Goal: Information Seeking & Learning: Learn about a topic

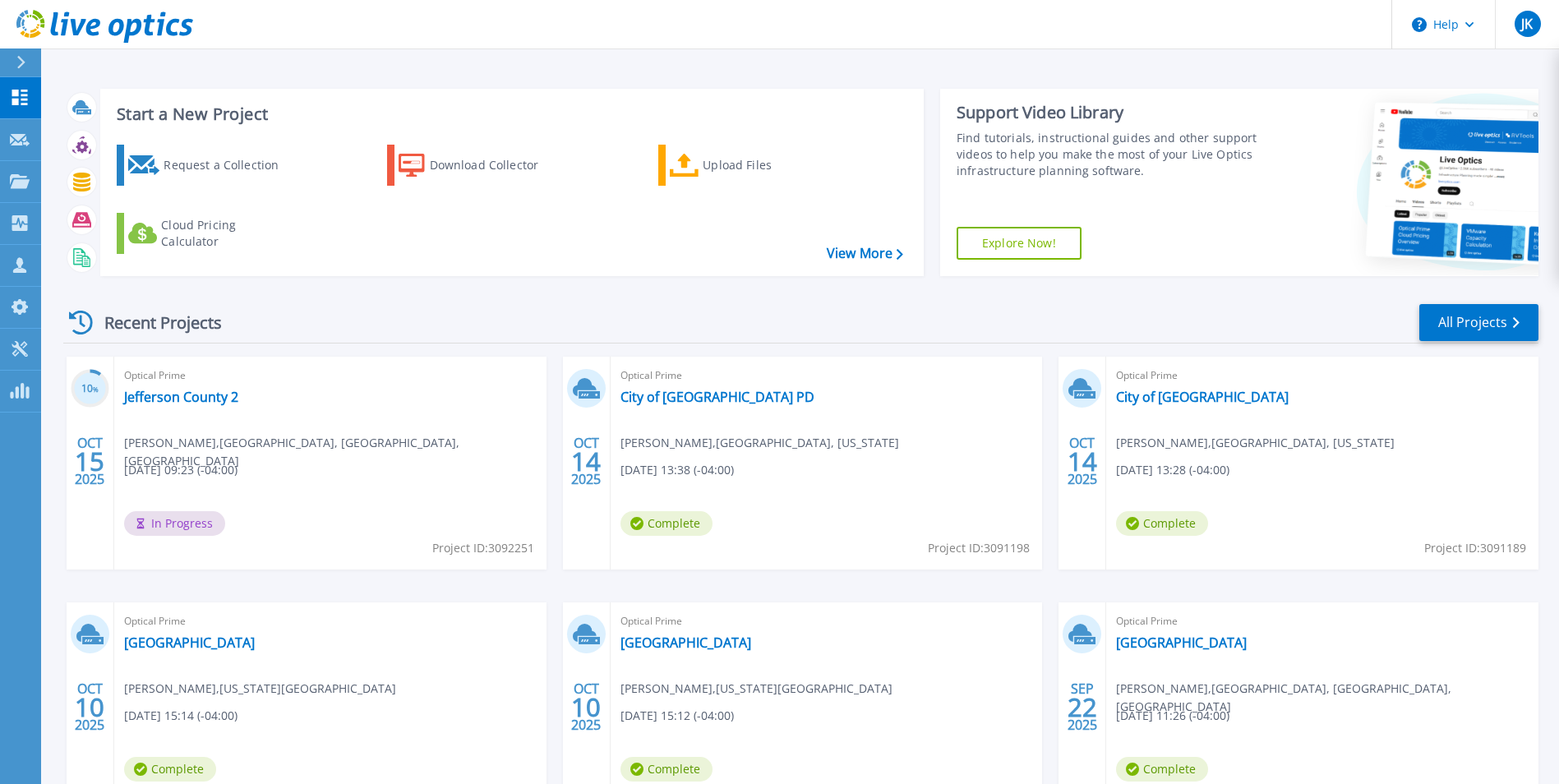
click at [413, 317] on div "Recent Projects All Projects" at bounding box center [801, 323] width 1475 height 41
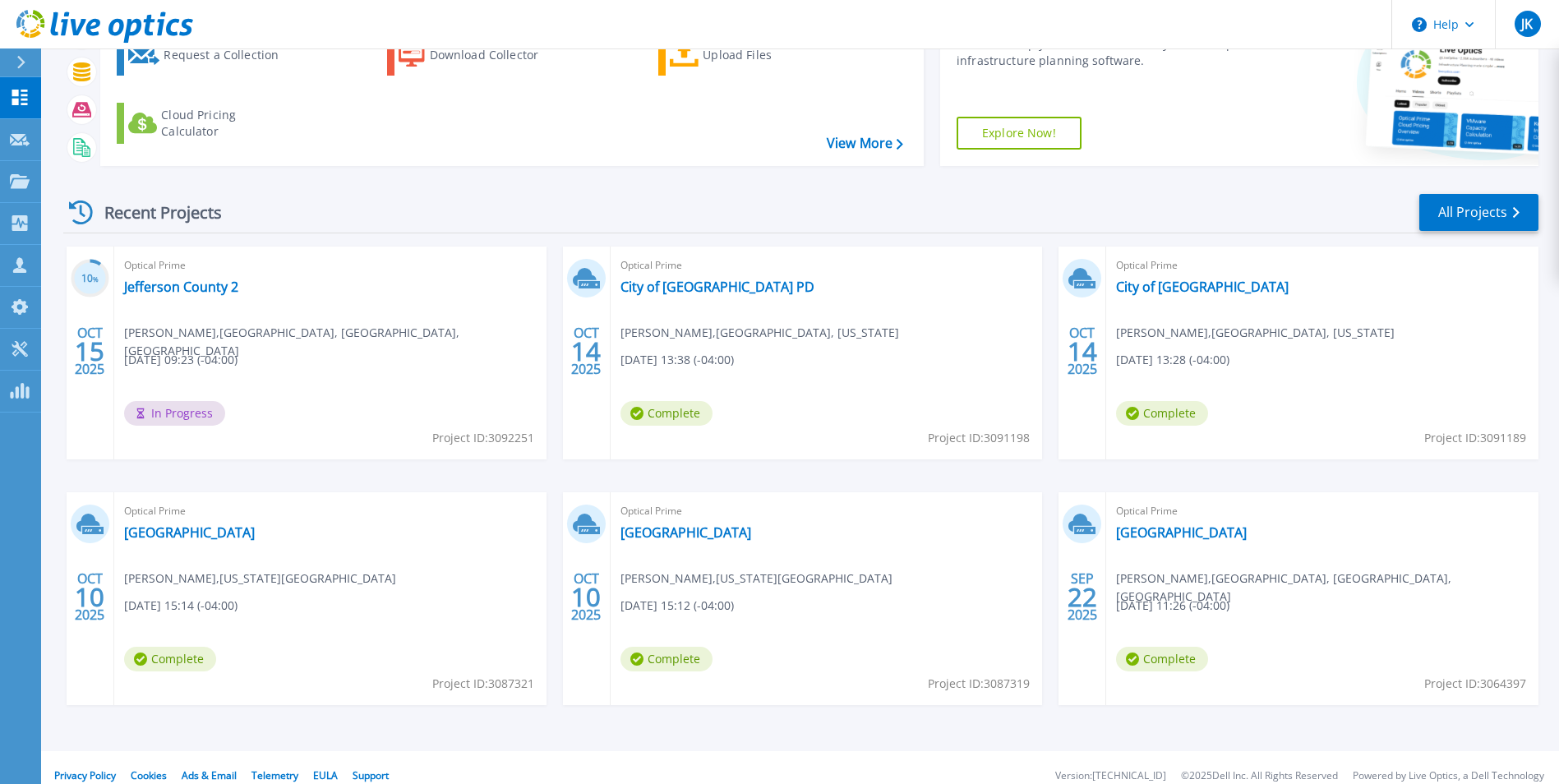
scroll to position [127, 0]
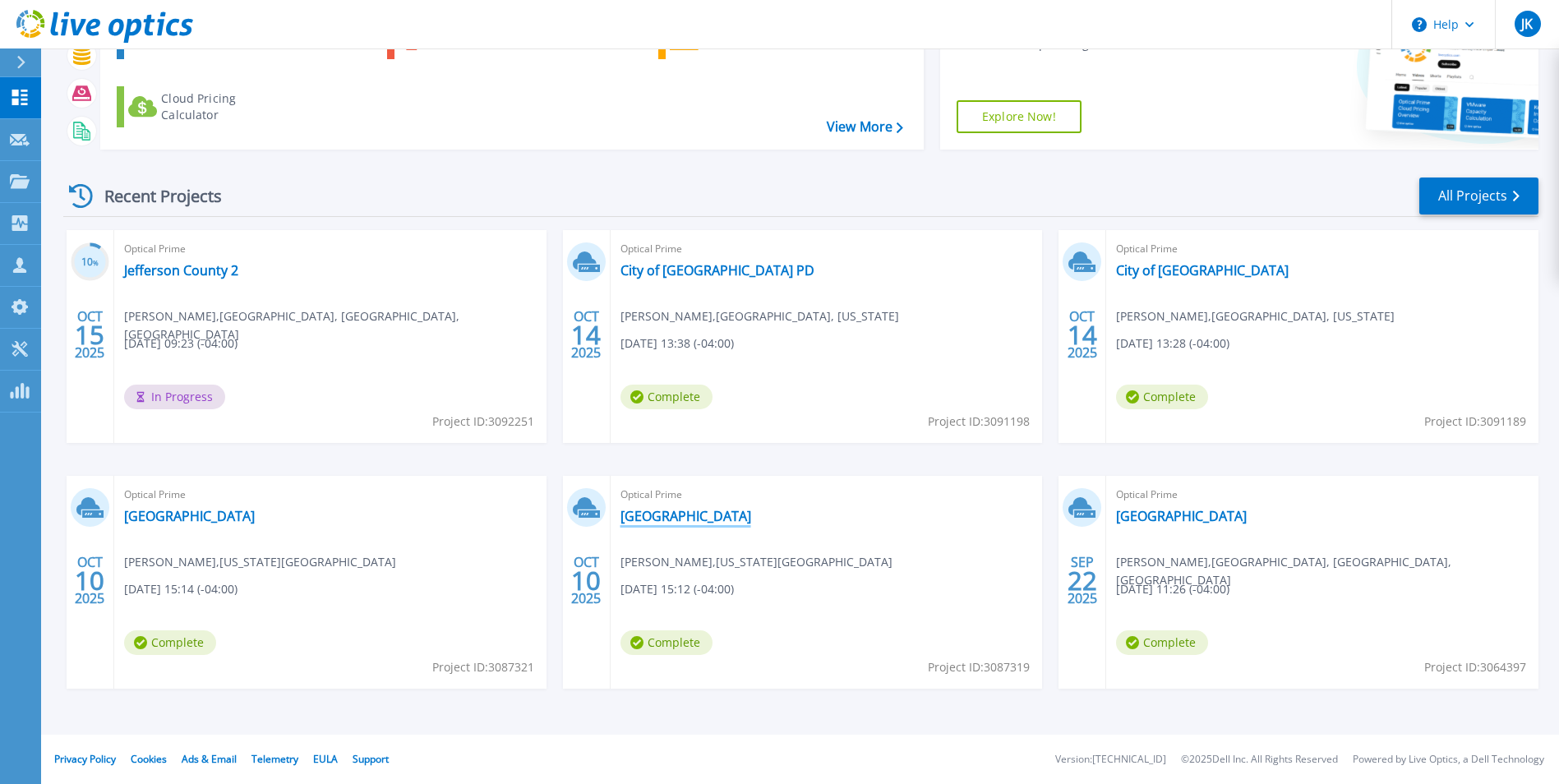
click at [660, 516] on link "[GEOGRAPHIC_DATA]" at bounding box center [686, 516] width 130 height 16
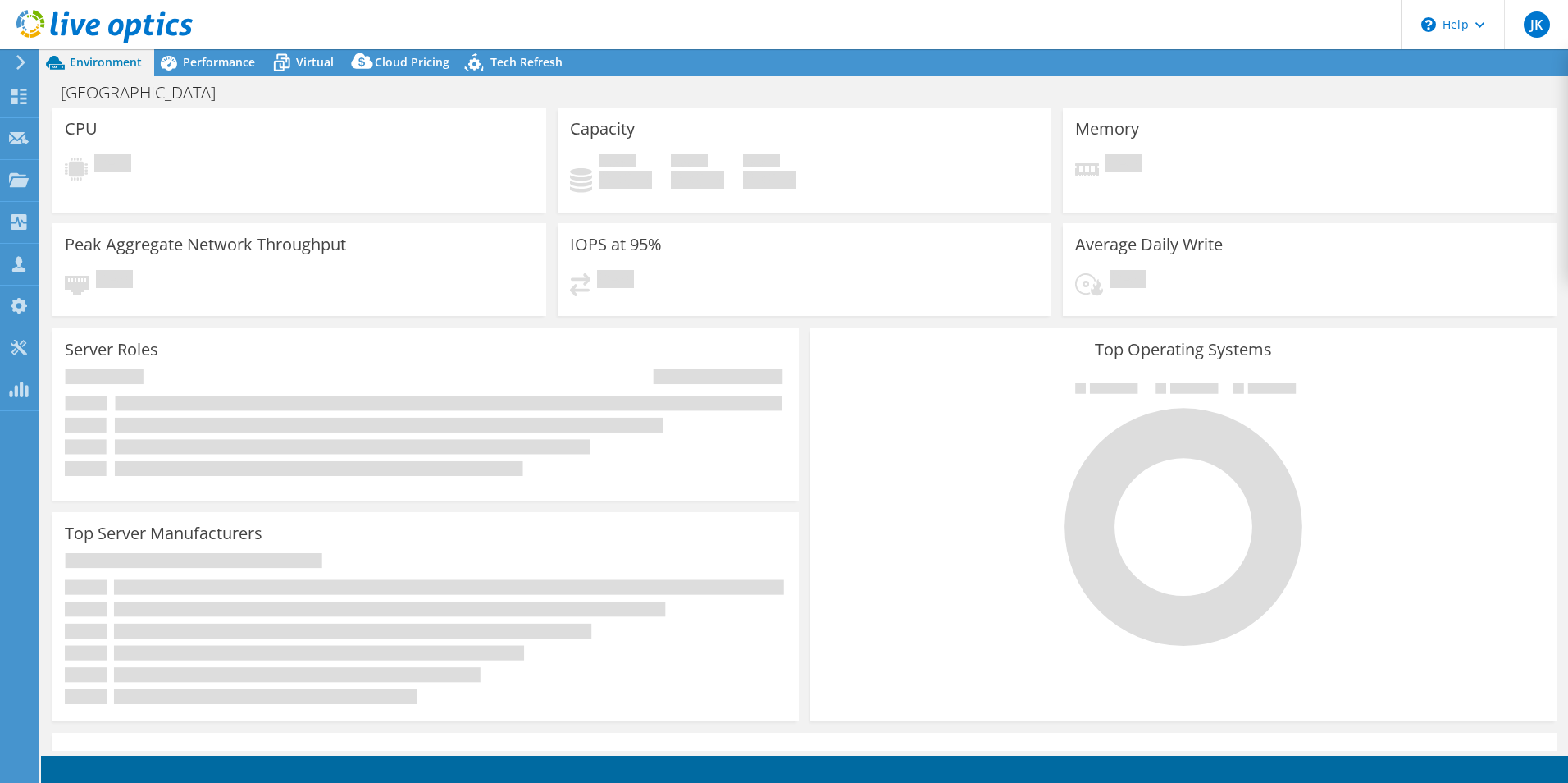
select select "USD"
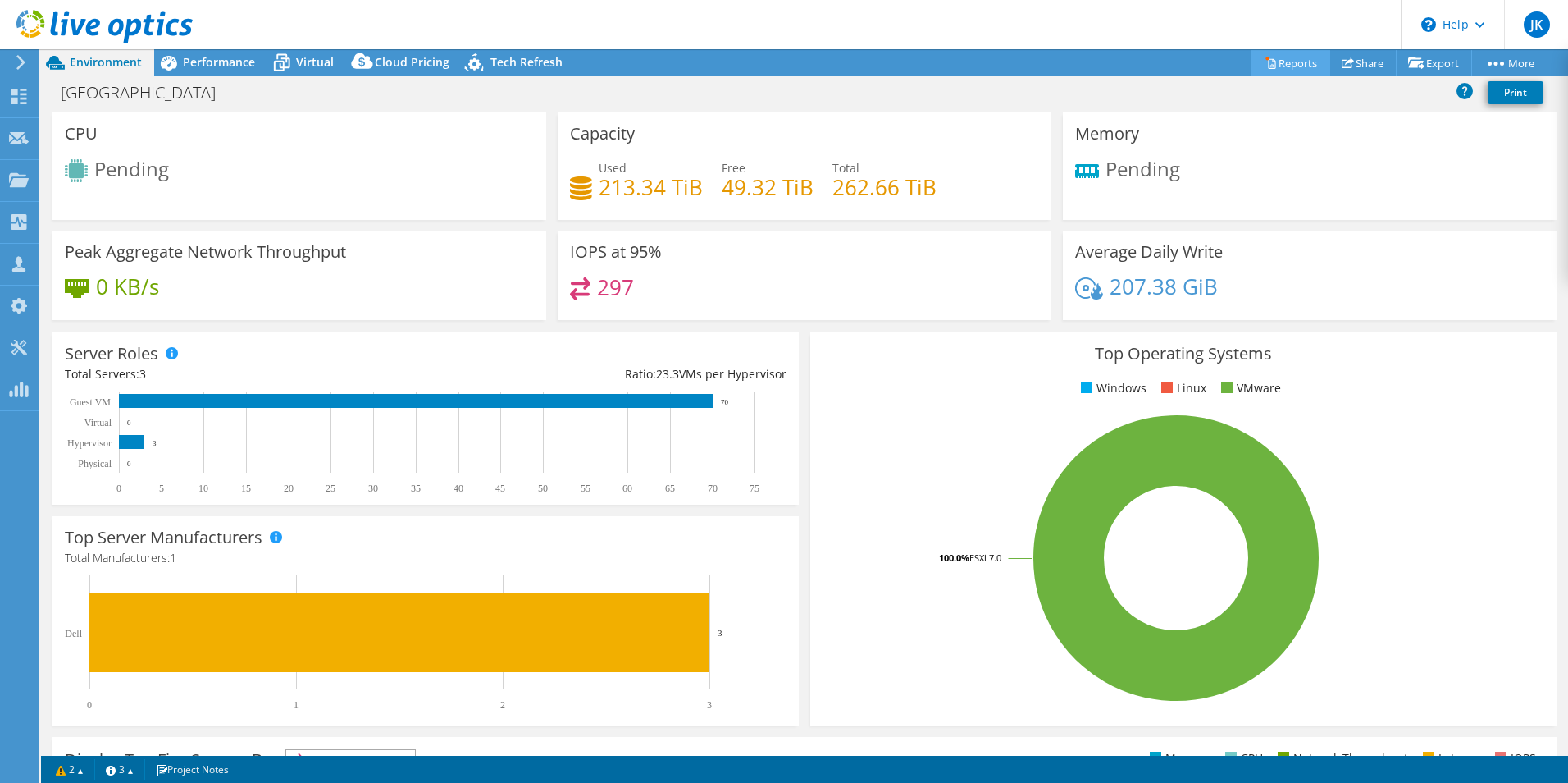
click at [1276, 63] on link "Reports" at bounding box center [1291, 63] width 79 height 26
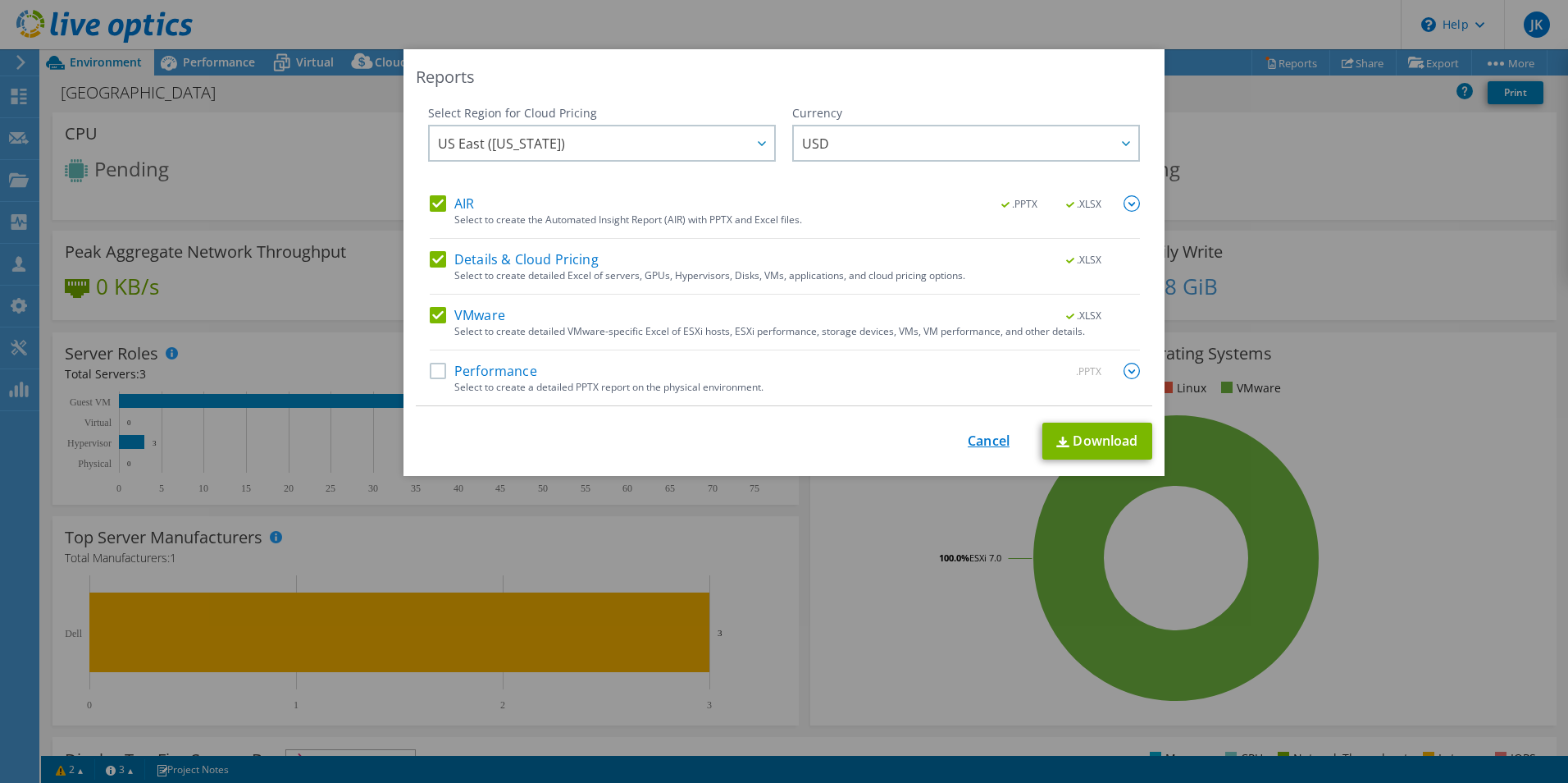
click at [983, 439] on link "Cancel" at bounding box center [988, 441] width 42 height 15
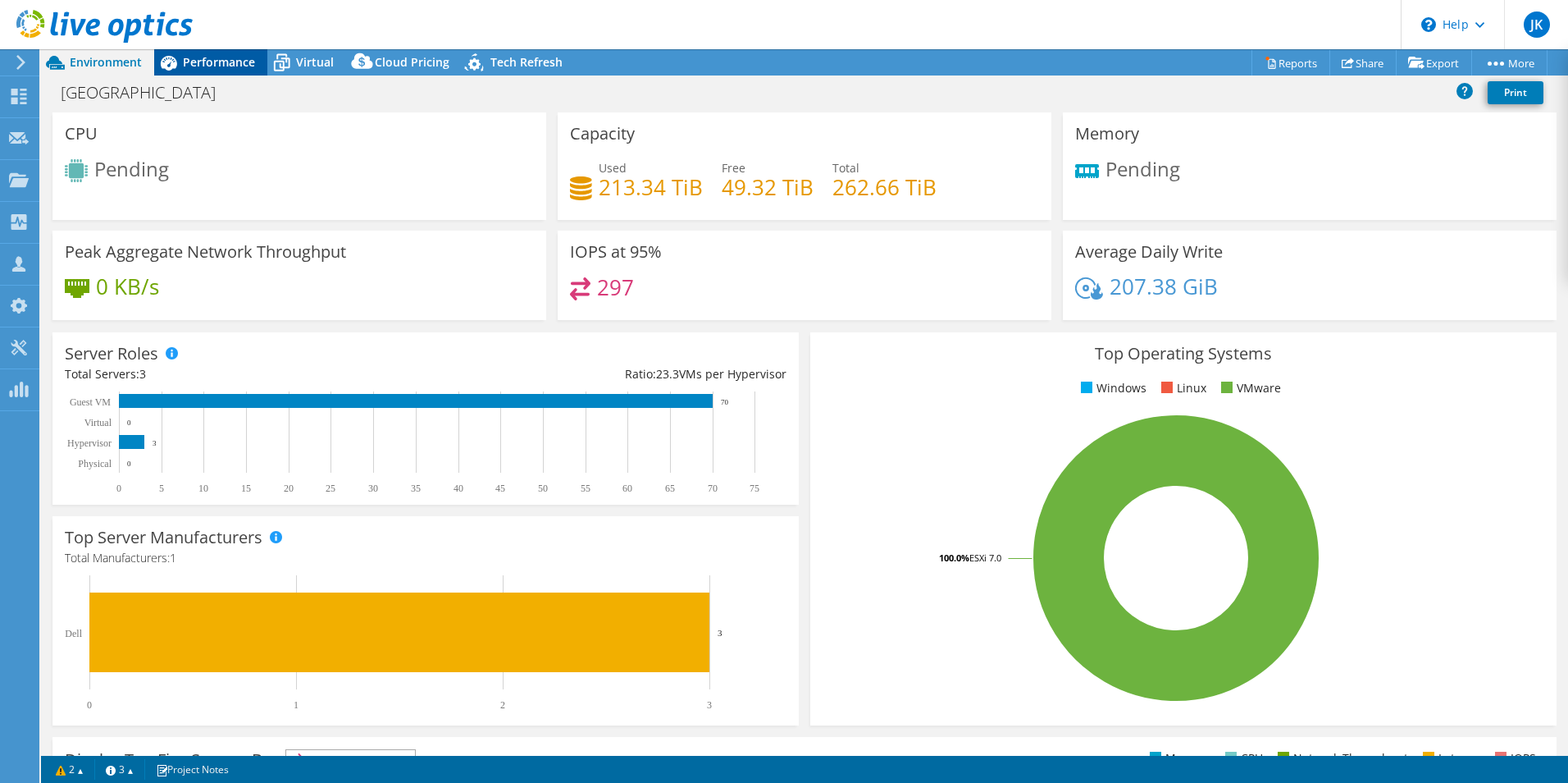
click at [215, 60] on span "Performance" at bounding box center [219, 62] width 72 height 15
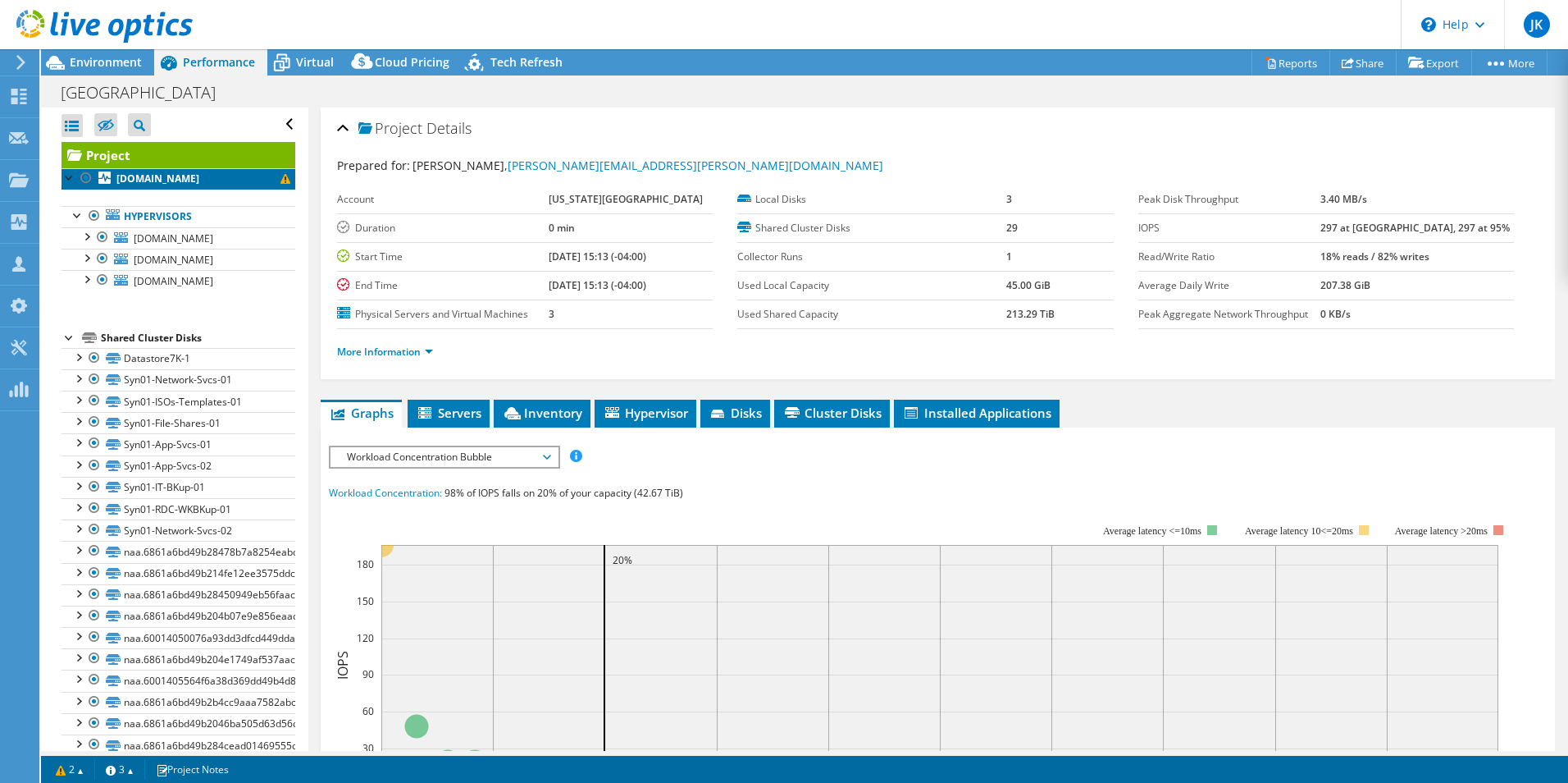
click at [200, 183] on b "wvsu-host03.wvstateu.edu" at bounding box center [158, 178] width 83 height 14
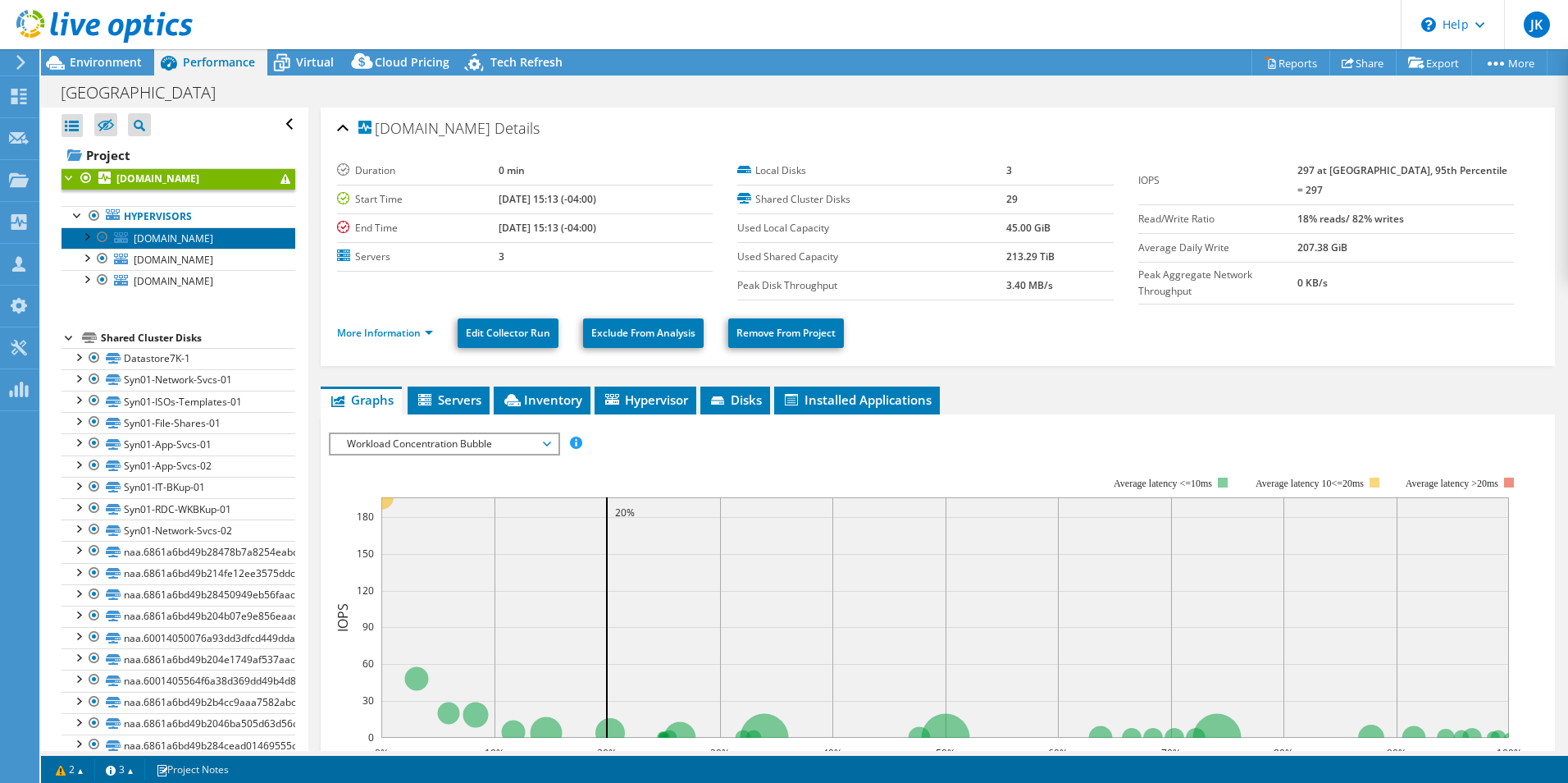
click at [195, 241] on span "wvsu-host03.wvstateu.edu" at bounding box center [173, 238] width 80 height 14
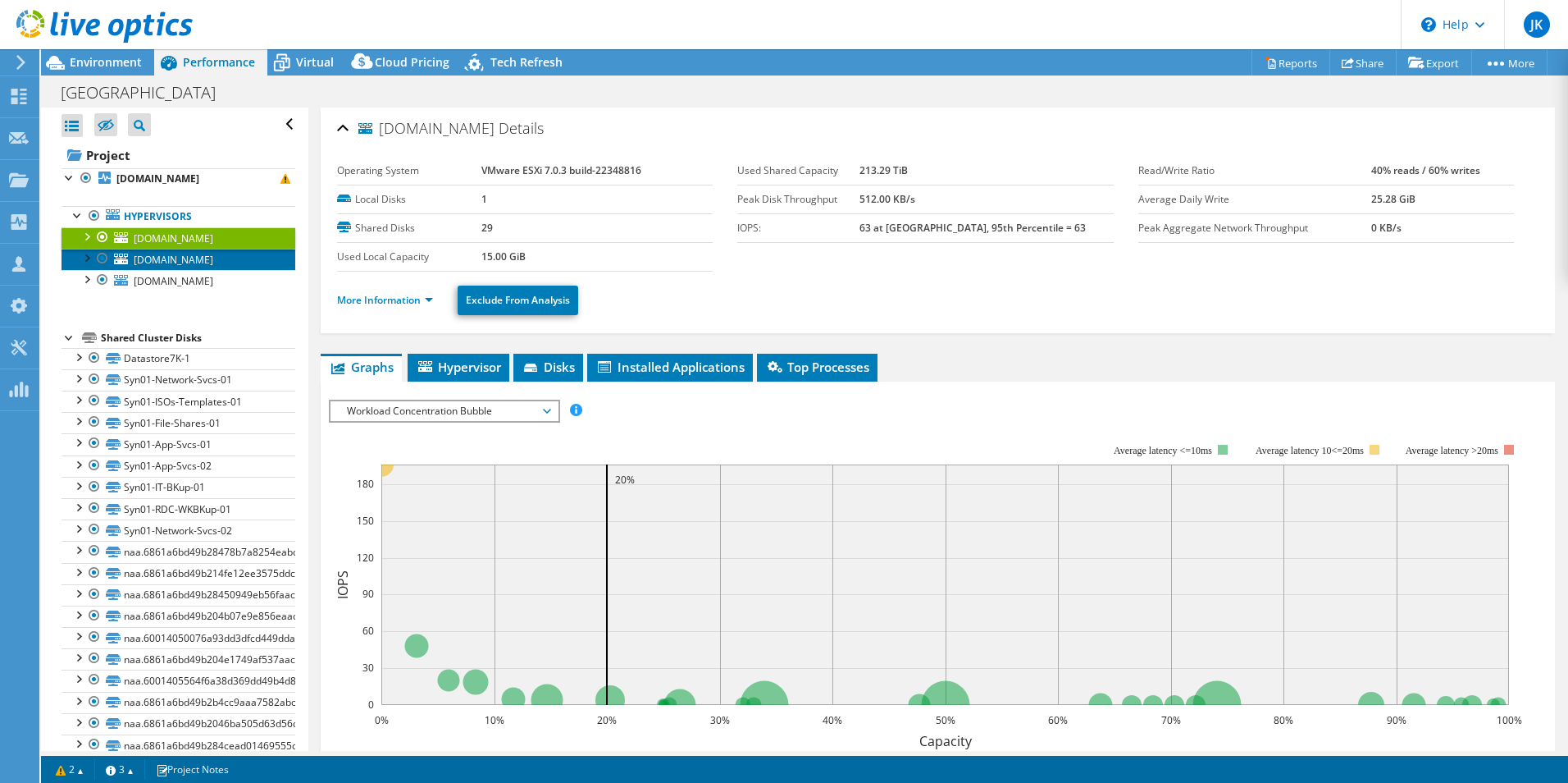
click at [194, 258] on span "wvsu-host01.wvstateu.edu" at bounding box center [173, 260] width 80 height 14
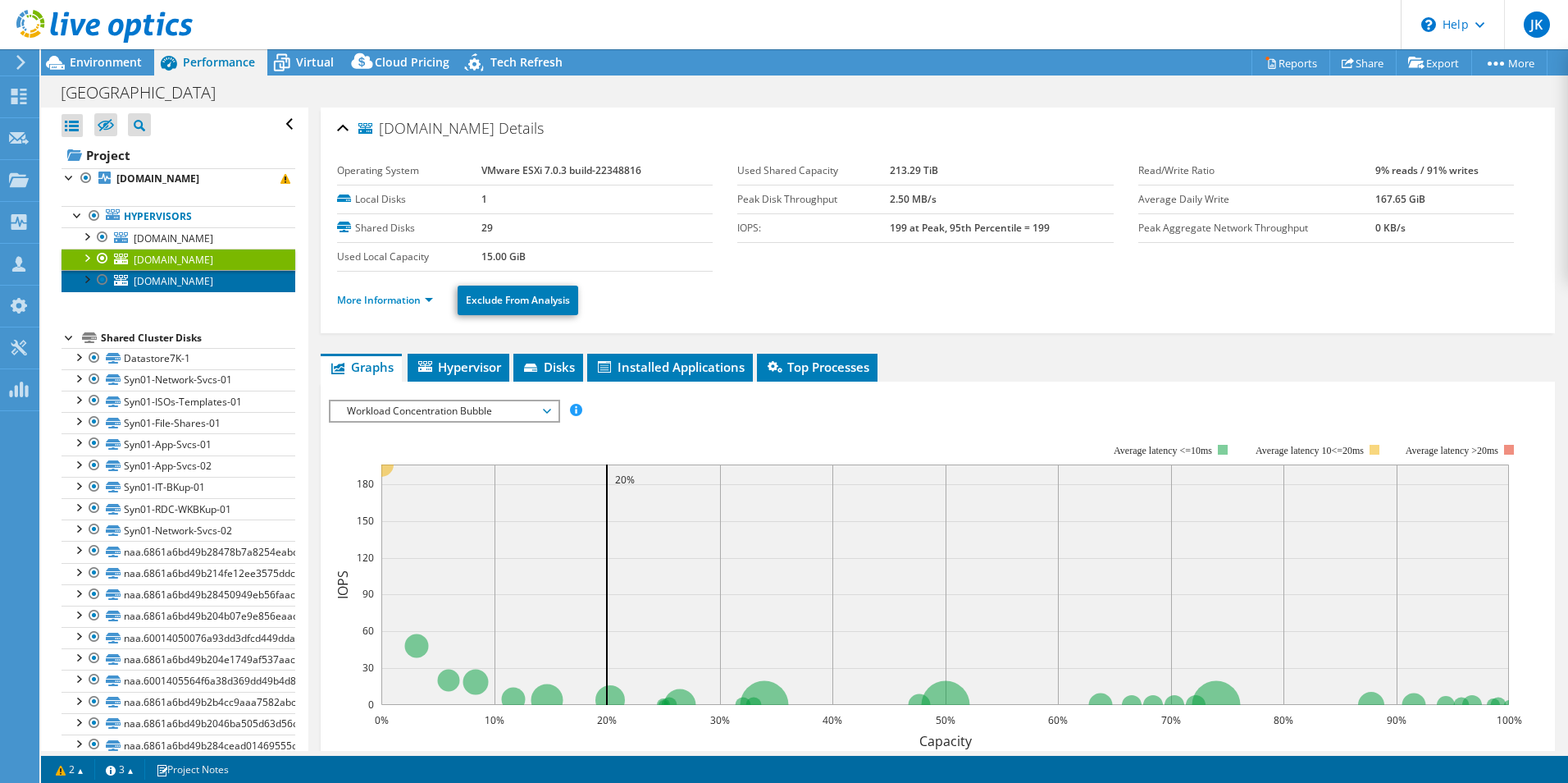
click at [189, 280] on span "wvsu-host02.wvstateu.edu" at bounding box center [173, 281] width 80 height 14
click at [188, 254] on span "wvsu-host01.wvstateu.edu" at bounding box center [173, 260] width 80 height 14
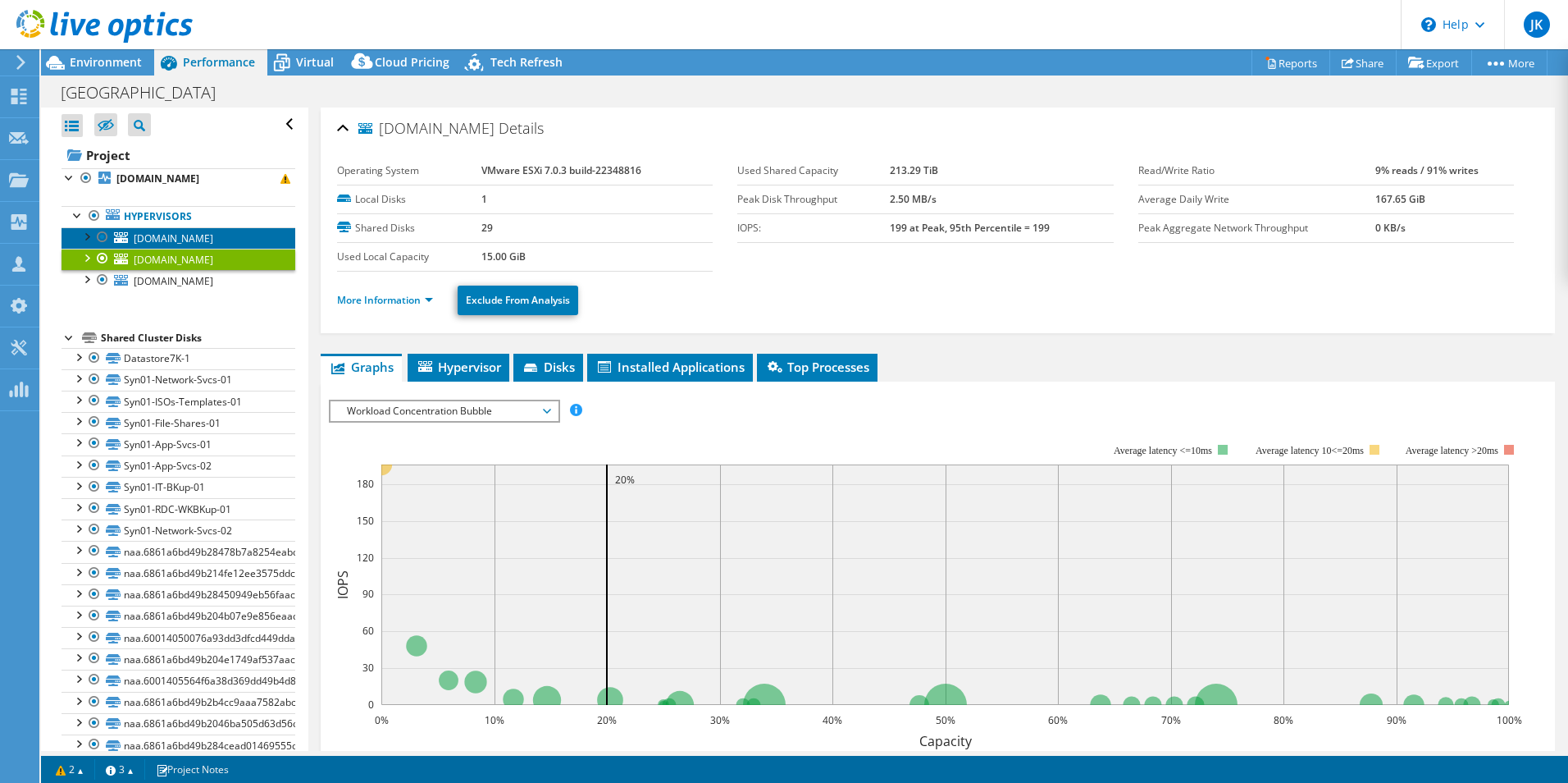
click at [188, 239] on span "wvsu-host03.wvstateu.edu" at bounding box center [173, 238] width 80 height 14
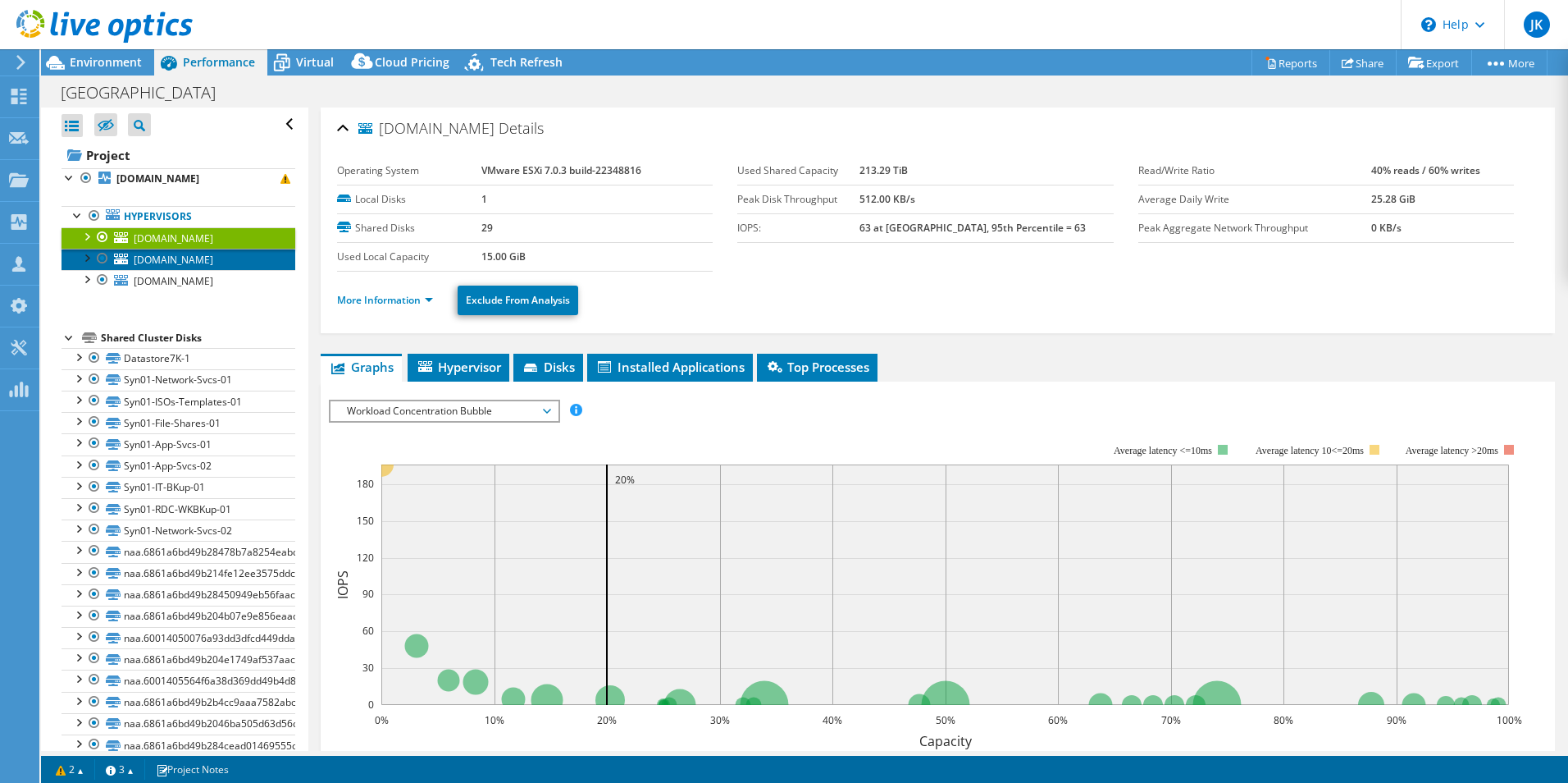
click at [182, 259] on span "wvsu-host01.wvstateu.edu" at bounding box center [173, 260] width 80 height 14
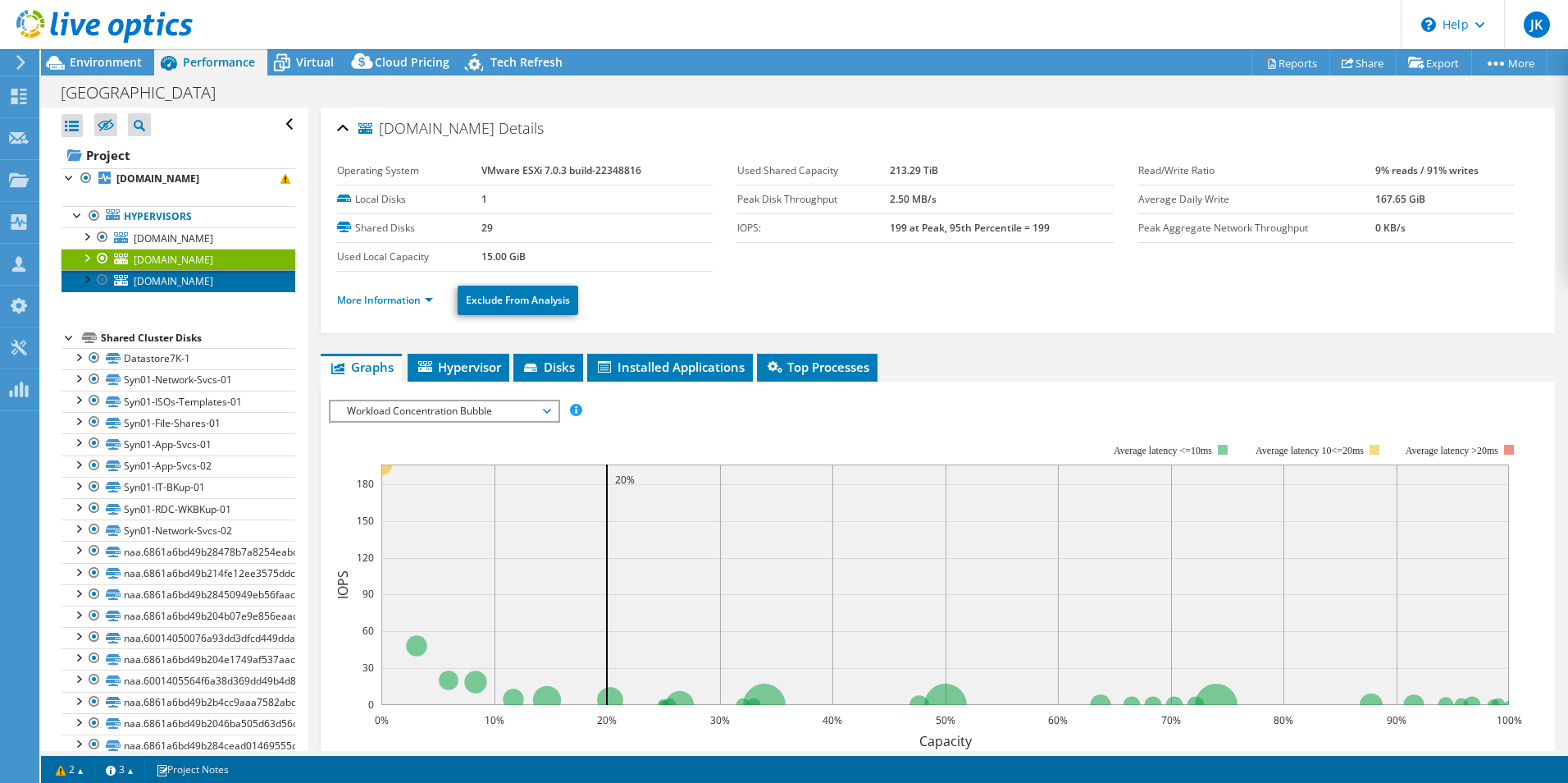
click at [190, 280] on span "wvsu-host02.wvstateu.edu" at bounding box center [173, 281] width 80 height 14
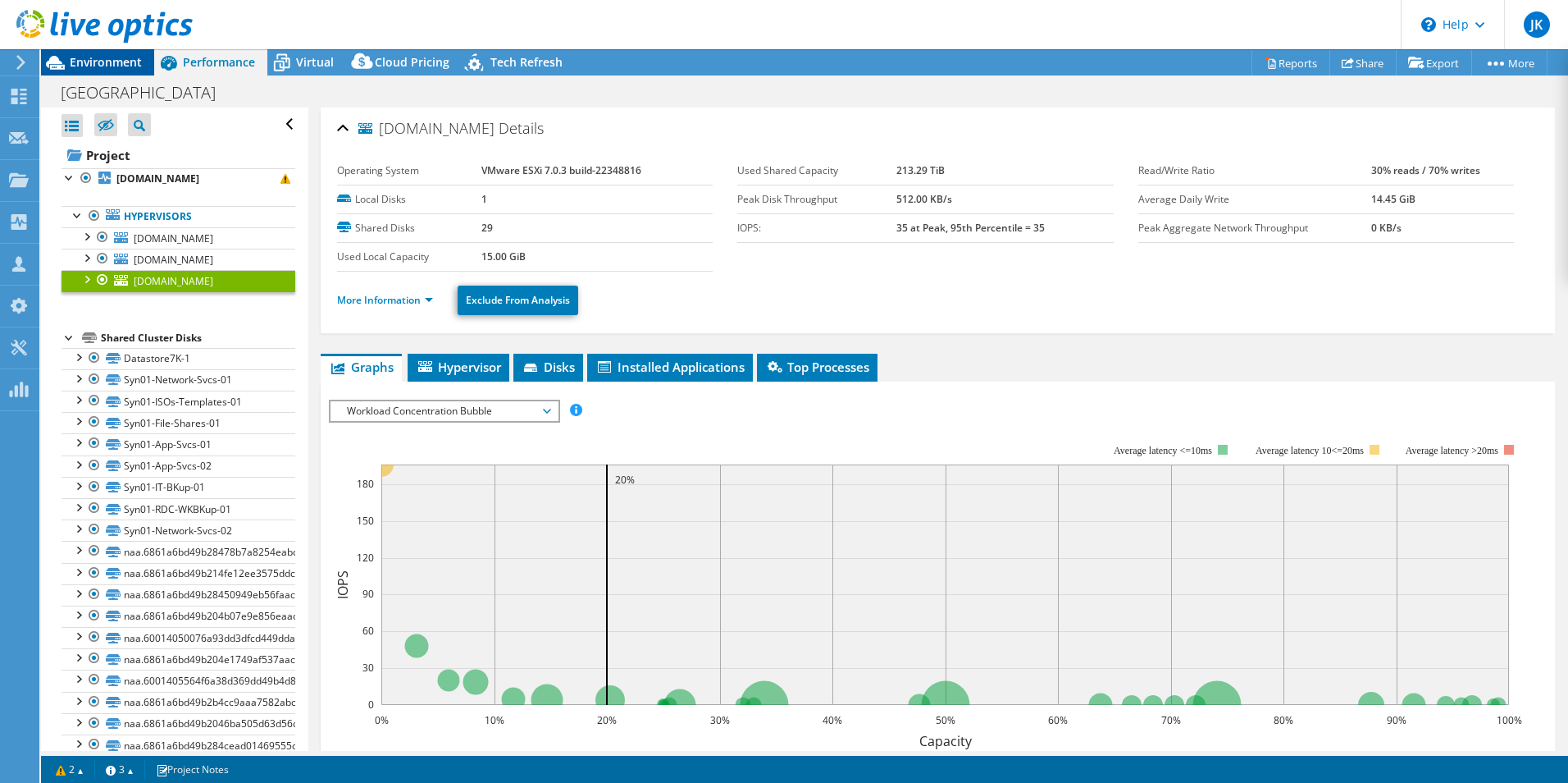
click at [104, 67] on span "Environment" at bounding box center [105, 62] width 72 height 15
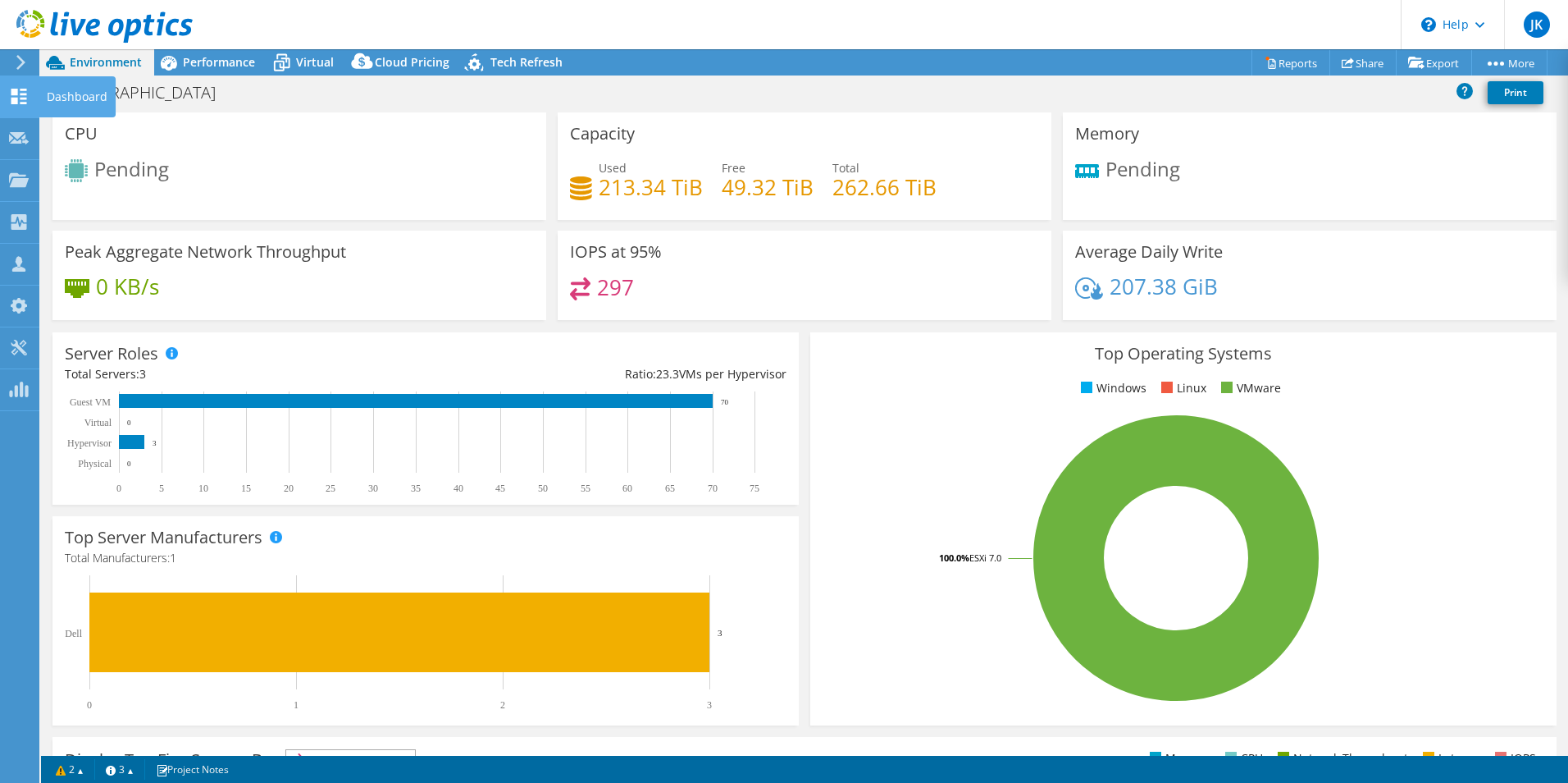
click at [26, 99] on use at bounding box center [19, 96] width 15 height 15
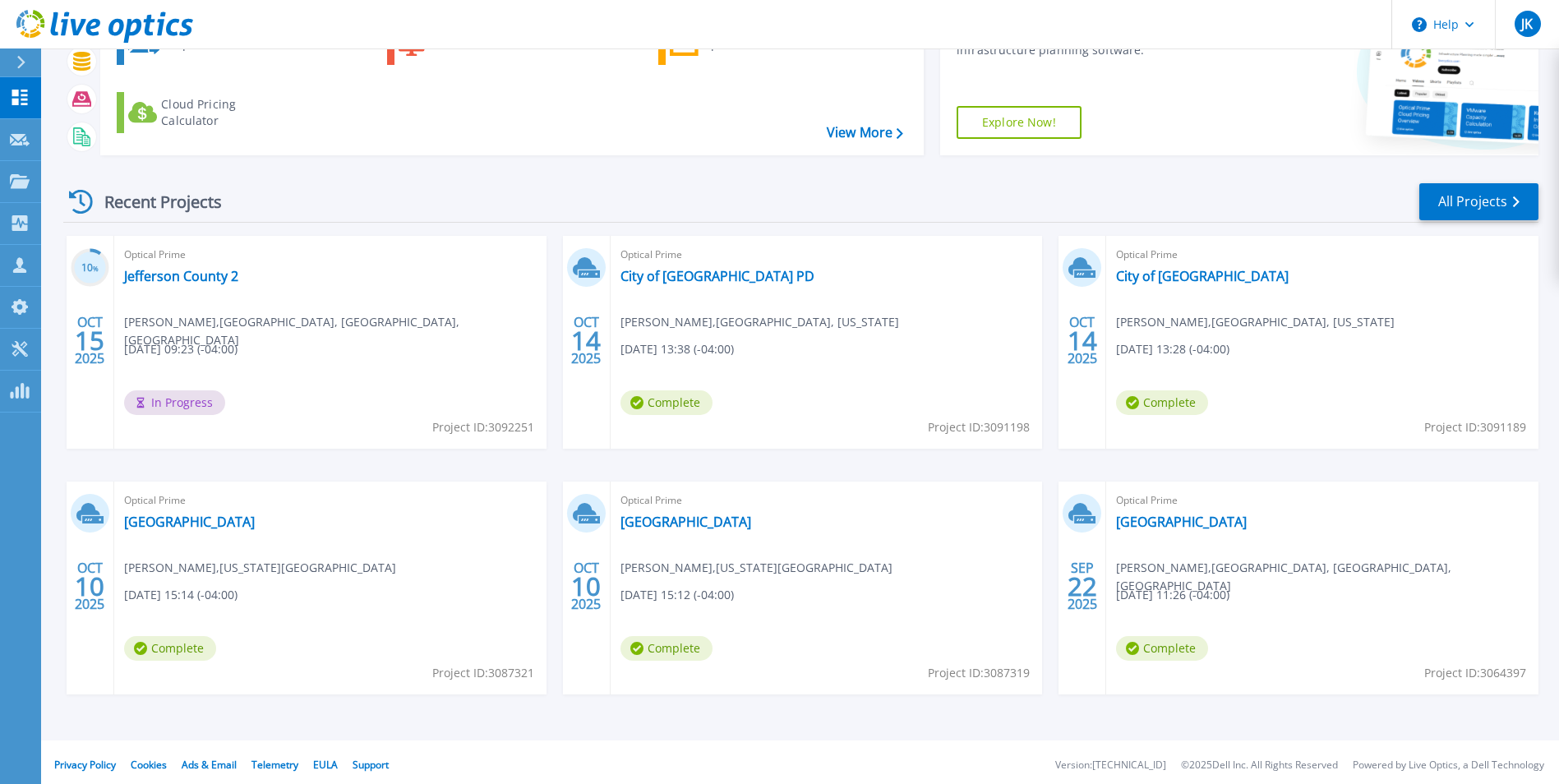
scroll to position [127, 0]
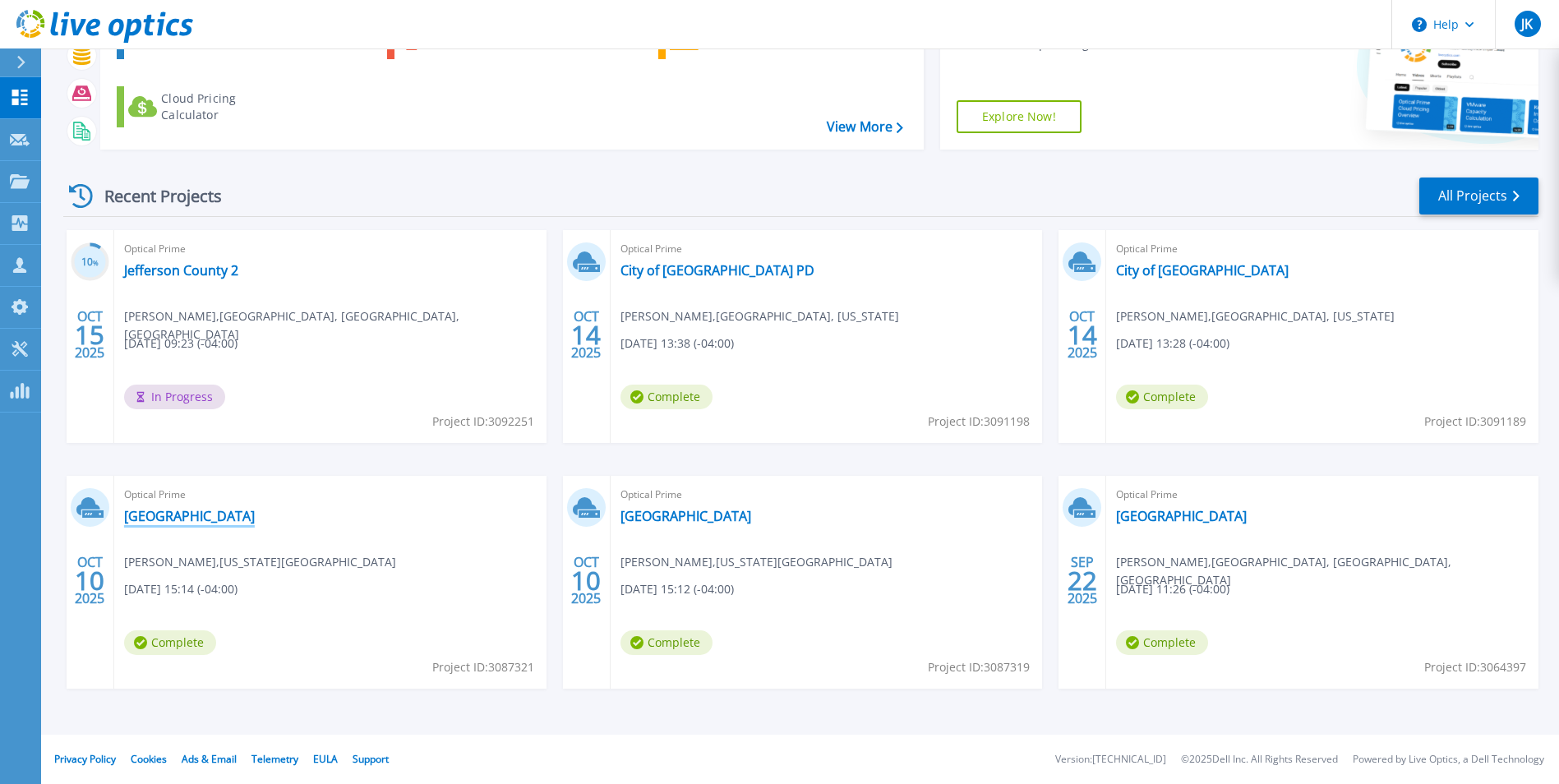
click at [145, 522] on link "[GEOGRAPHIC_DATA]" at bounding box center [190, 516] width 130 height 16
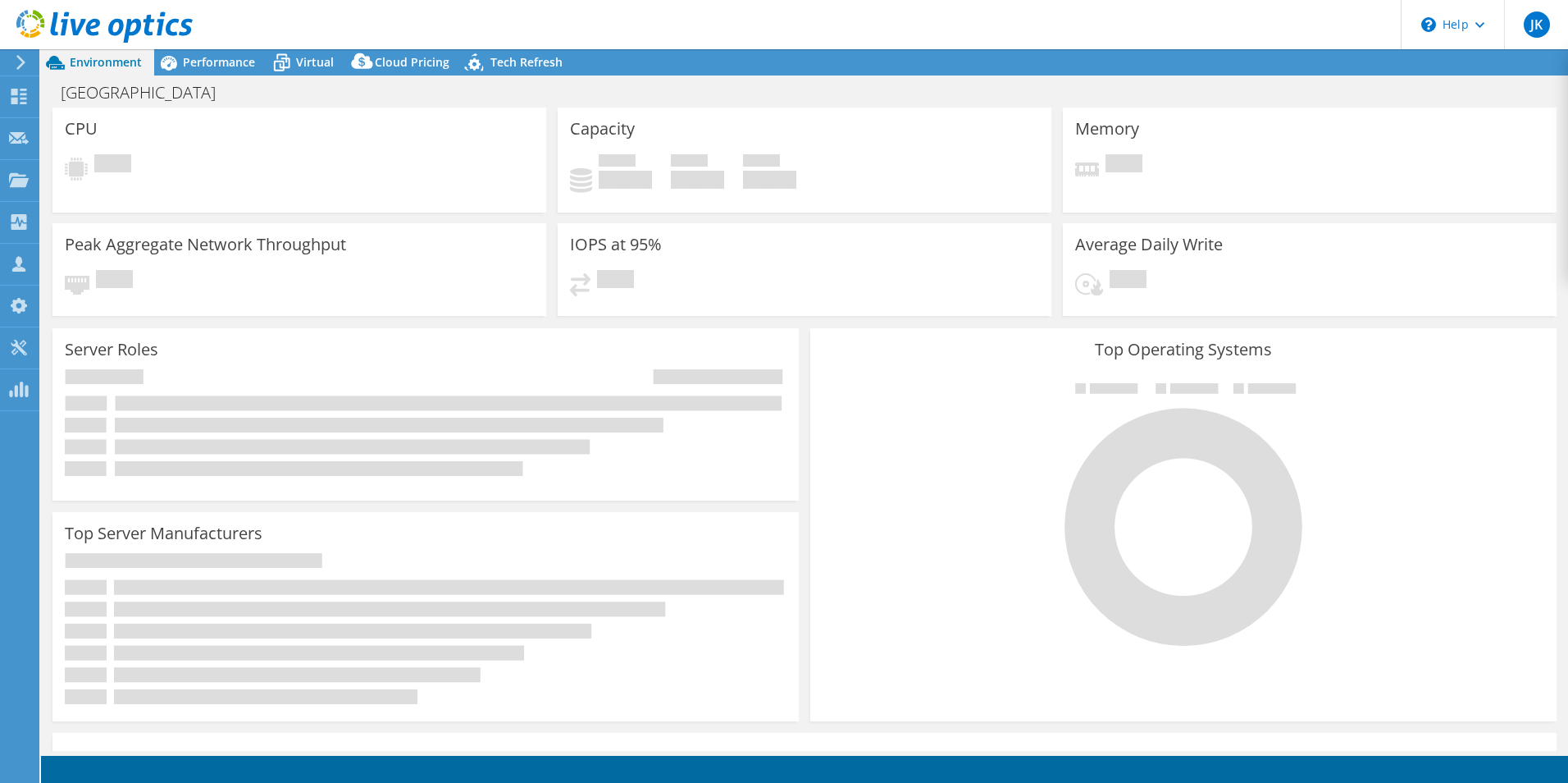
select select "USD"
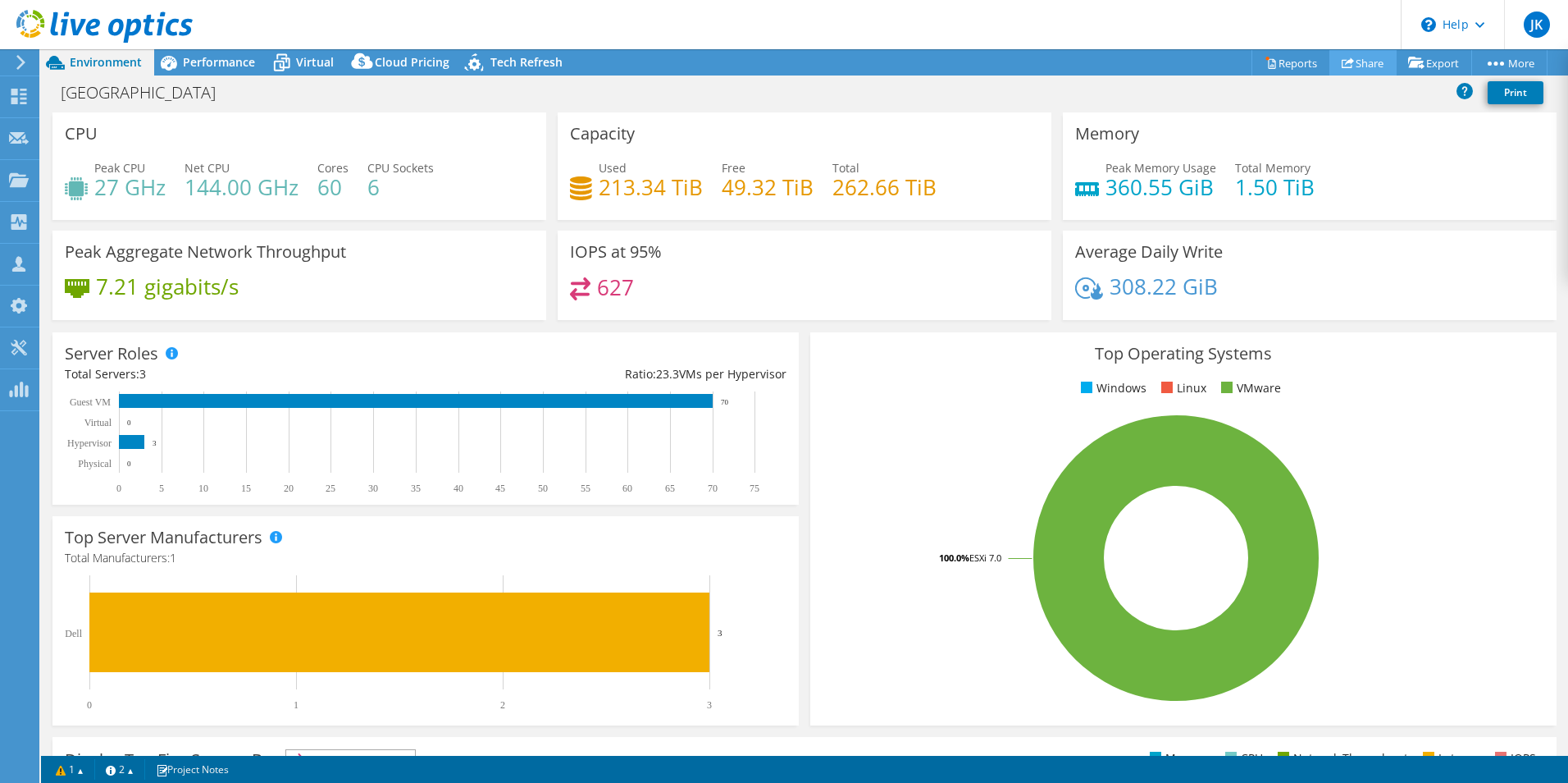
click at [1356, 69] on link "Share" at bounding box center [1363, 63] width 68 height 26
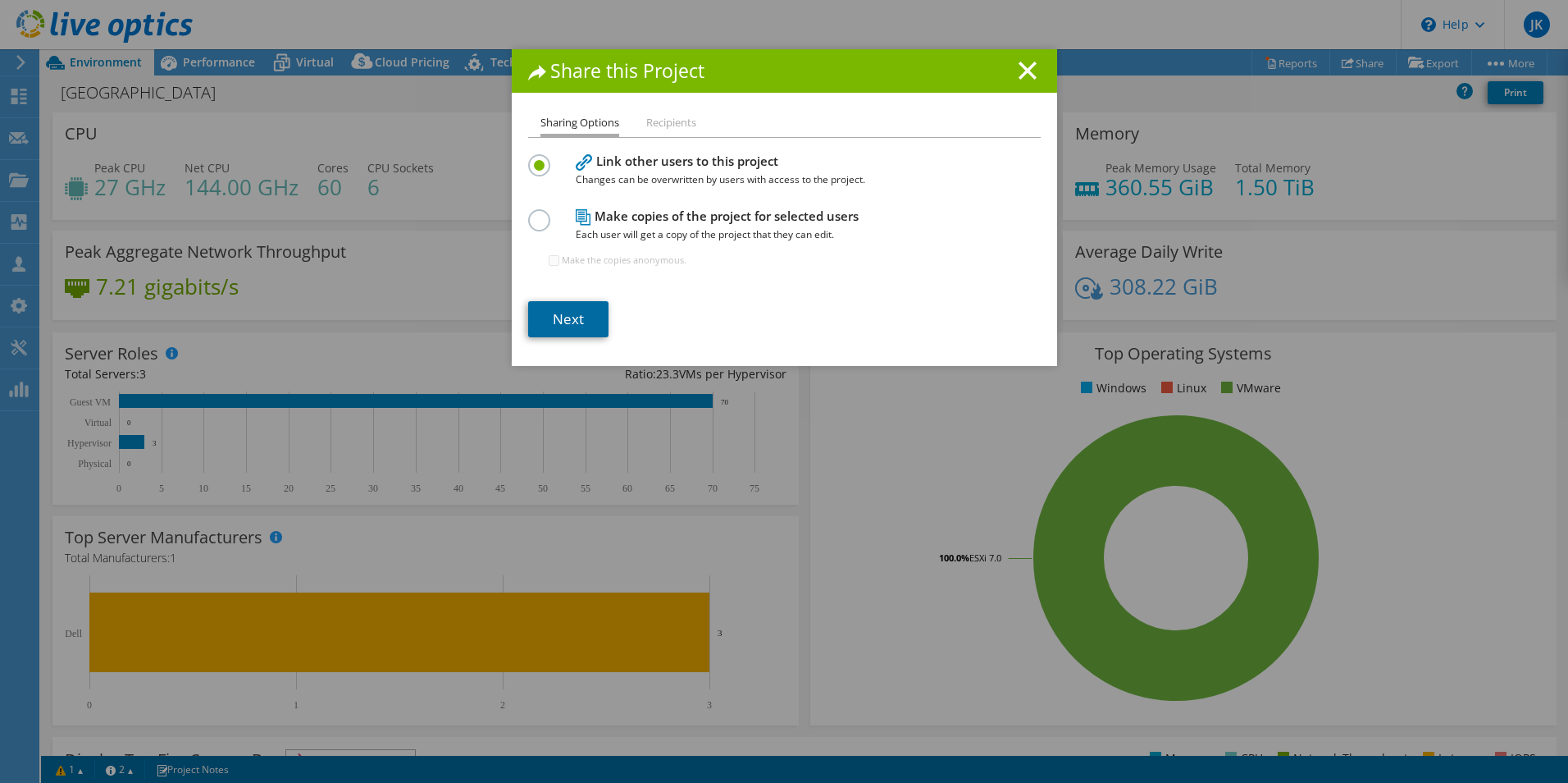
click at [552, 327] on link "Next" at bounding box center [569, 320] width 80 height 36
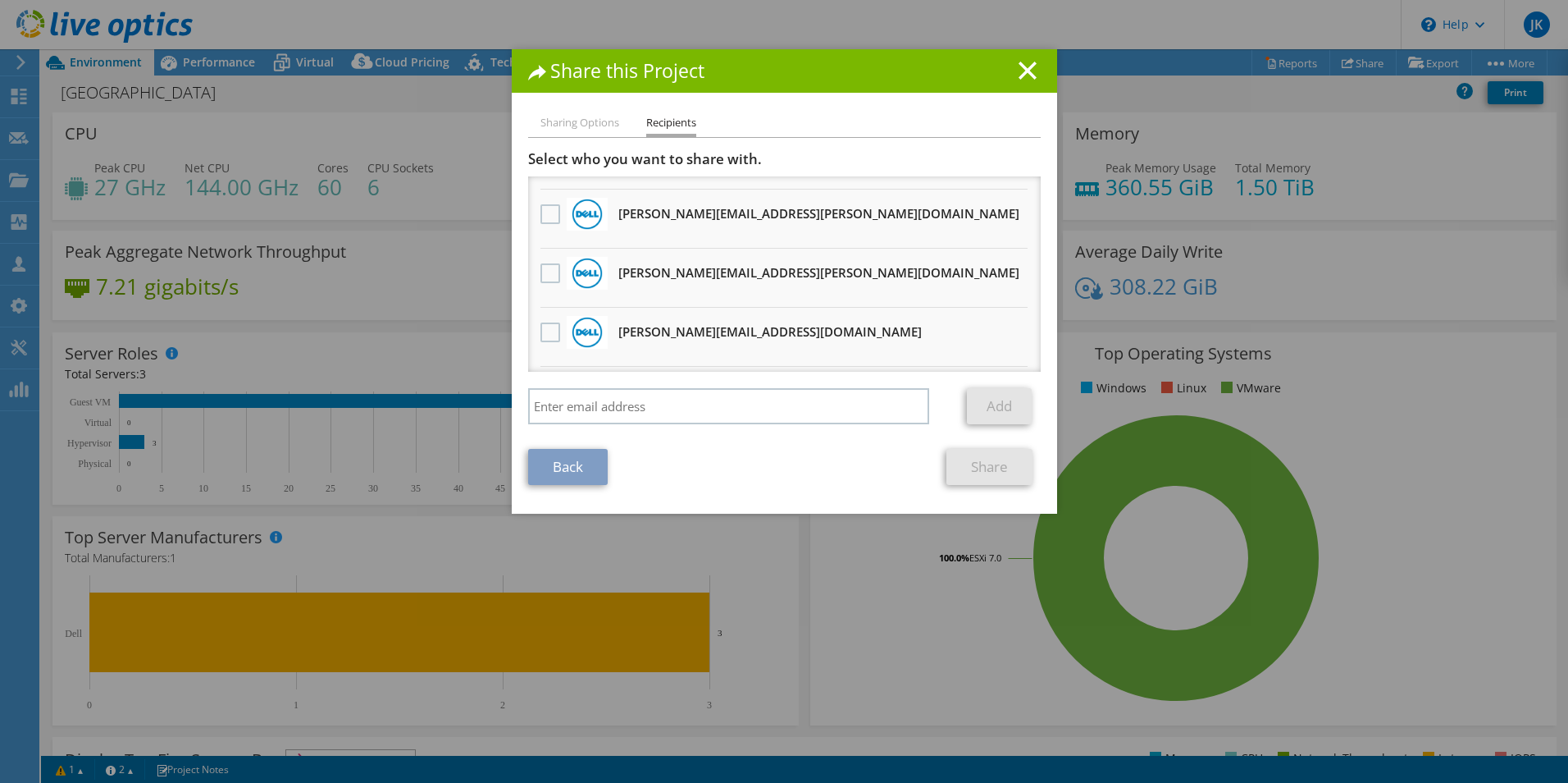
scroll to position [82, 0]
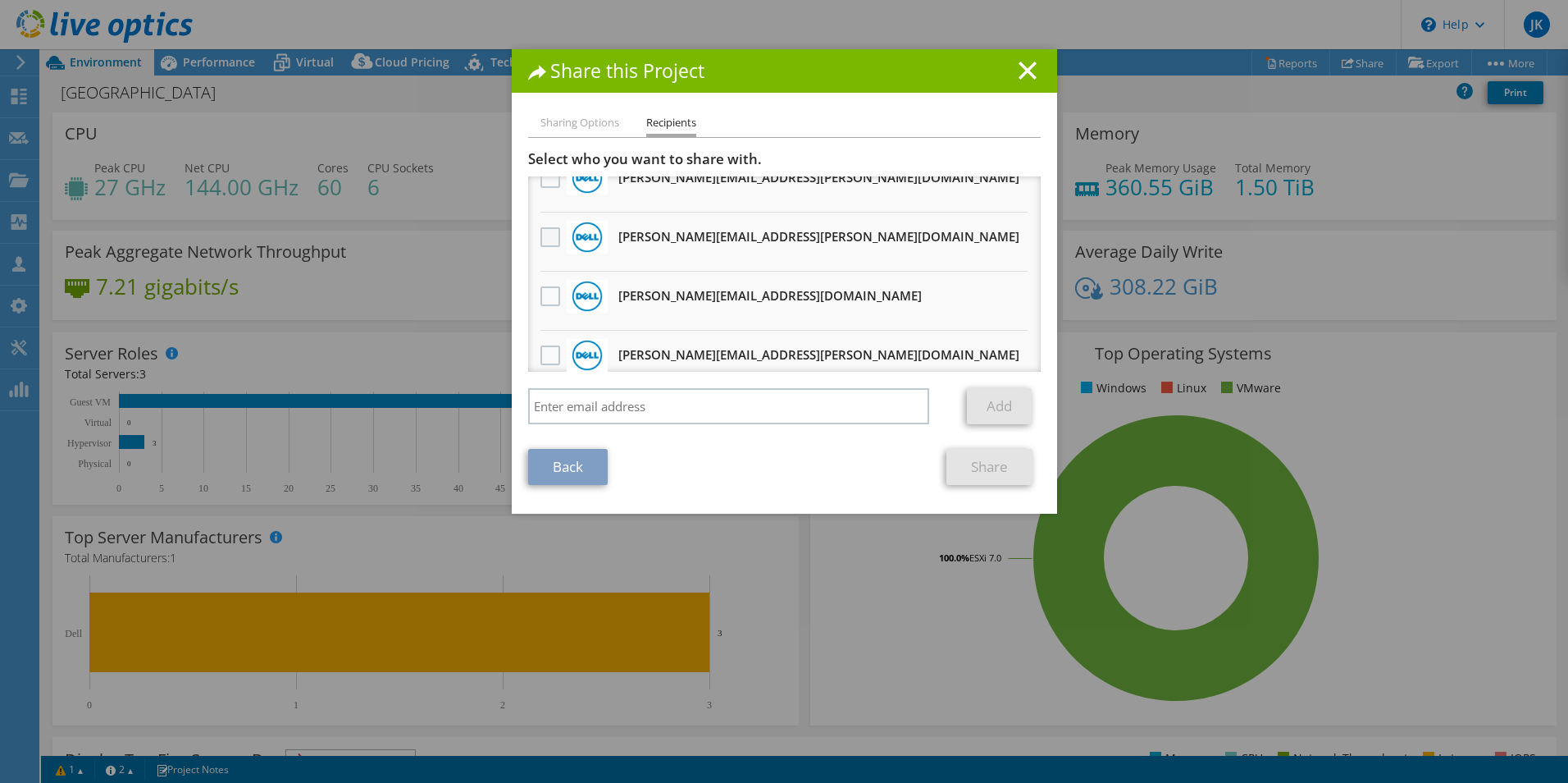
click at [540, 236] on label at bounding box center [552, 236] width 24 height 20
click at [0, 0] on input "checkbox" at bounding box center [0, 0] width 0 height 0
click at [988, 470] on link "Share" at bounding box center [989, 467] width 86 height 36
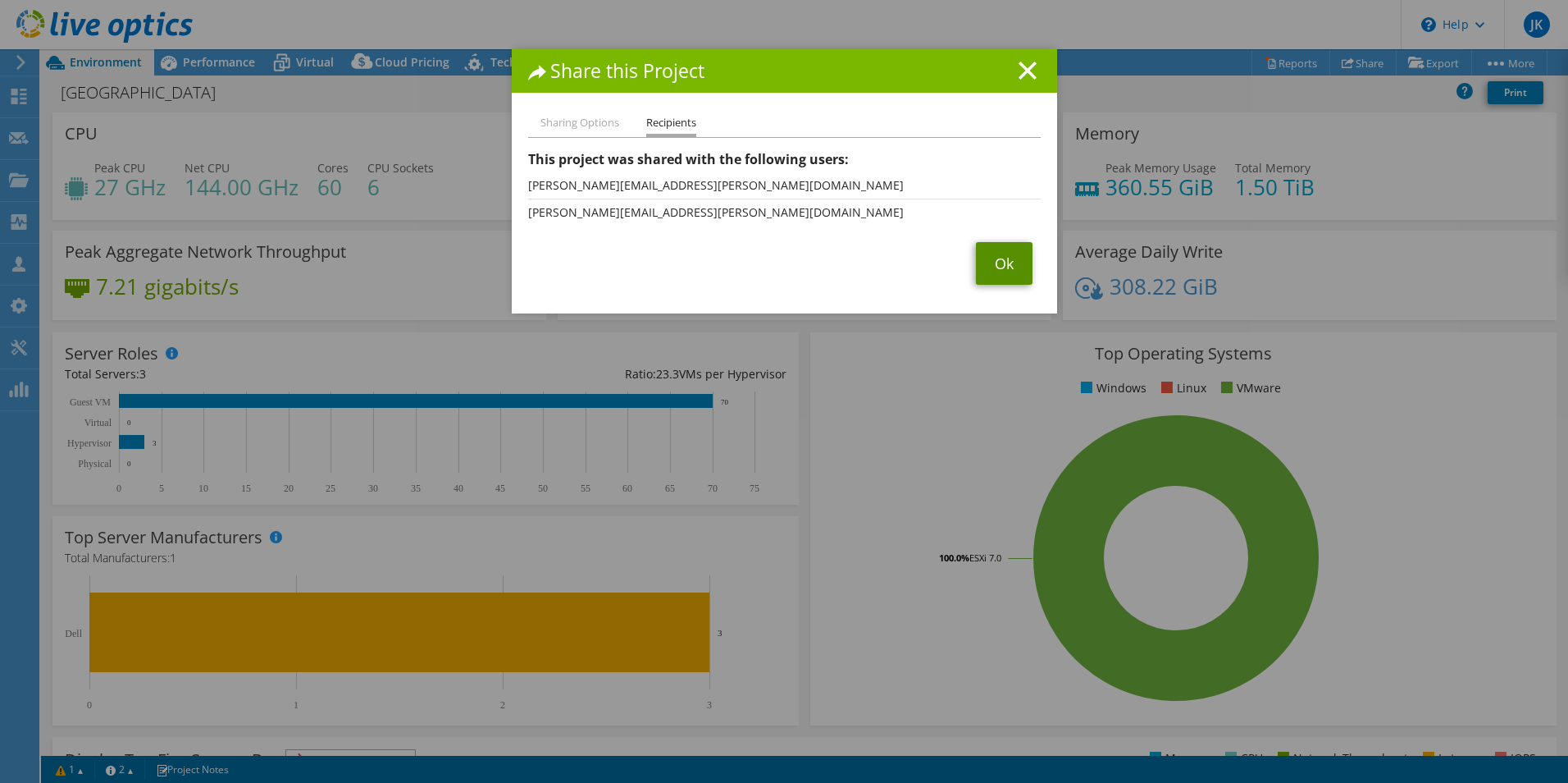
click at [984, 269] on link "Ok" at bounding box center [1005, 264] width 57 height 43
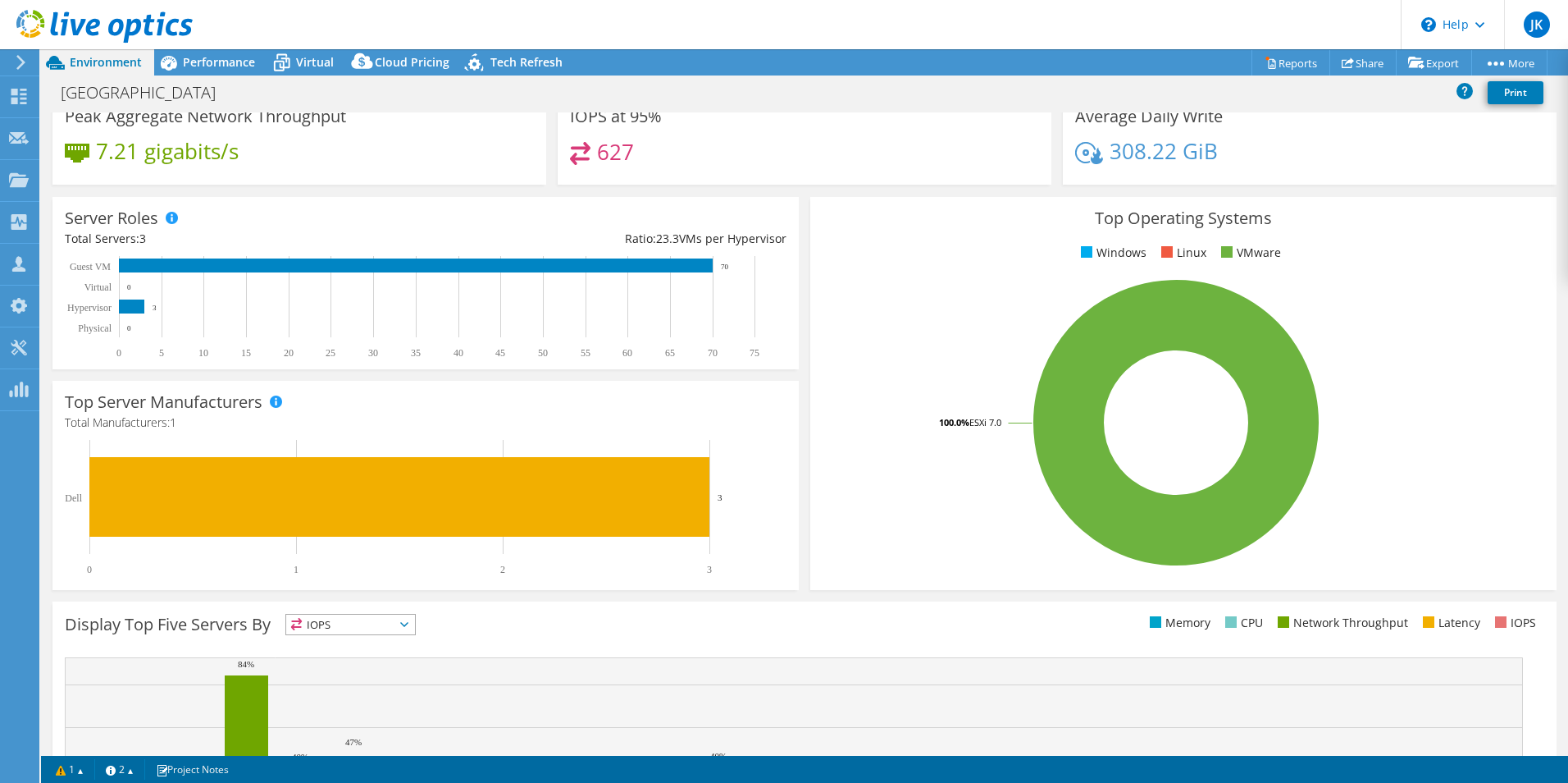
scroll to position [0, 0]
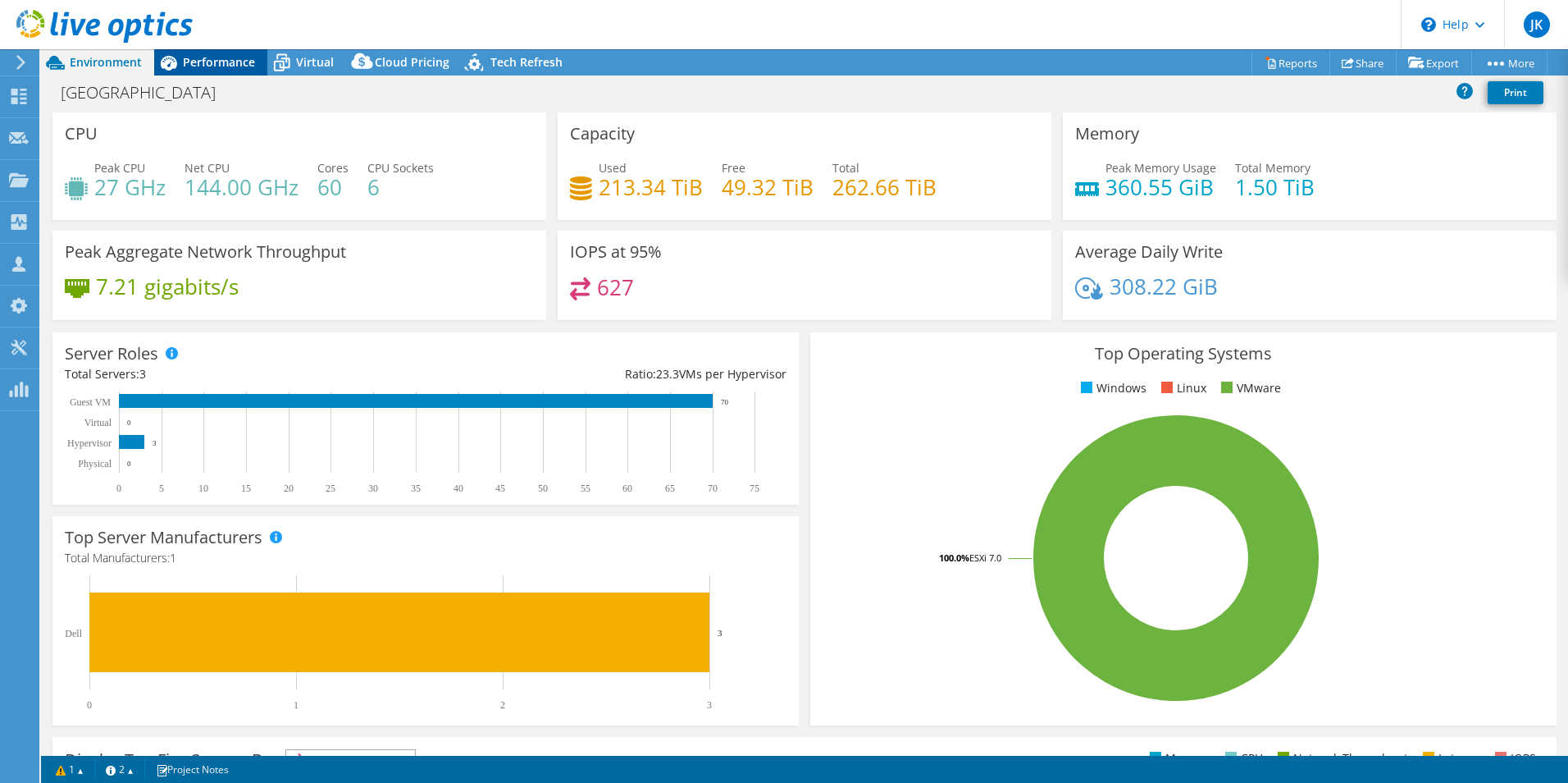
click at [224, 64] on span "Performance" at bounding box center [219, 62] width 72 height 15
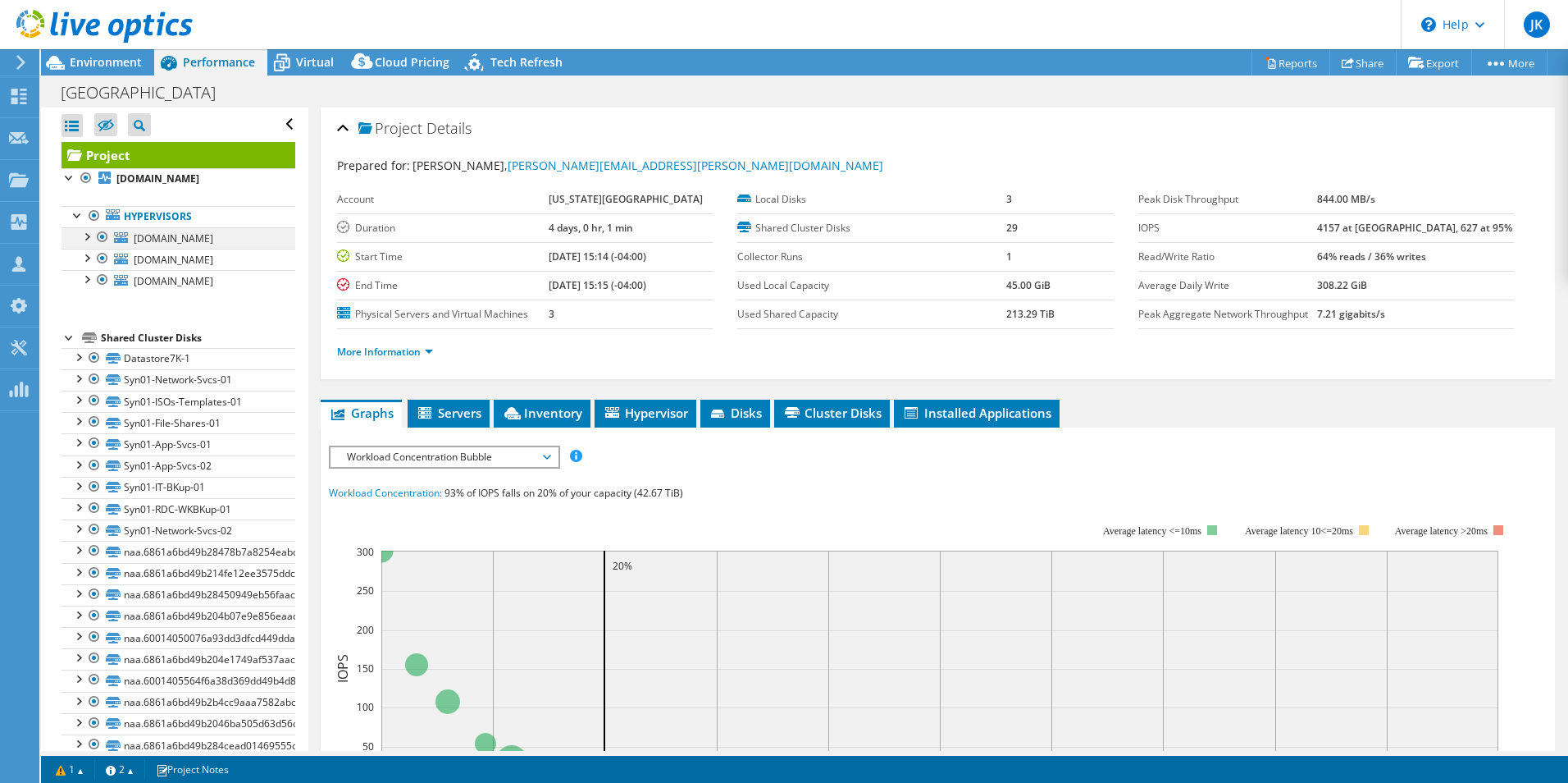
click at [86, 233] on div at bounding box center [86, 235] width 16 height 16
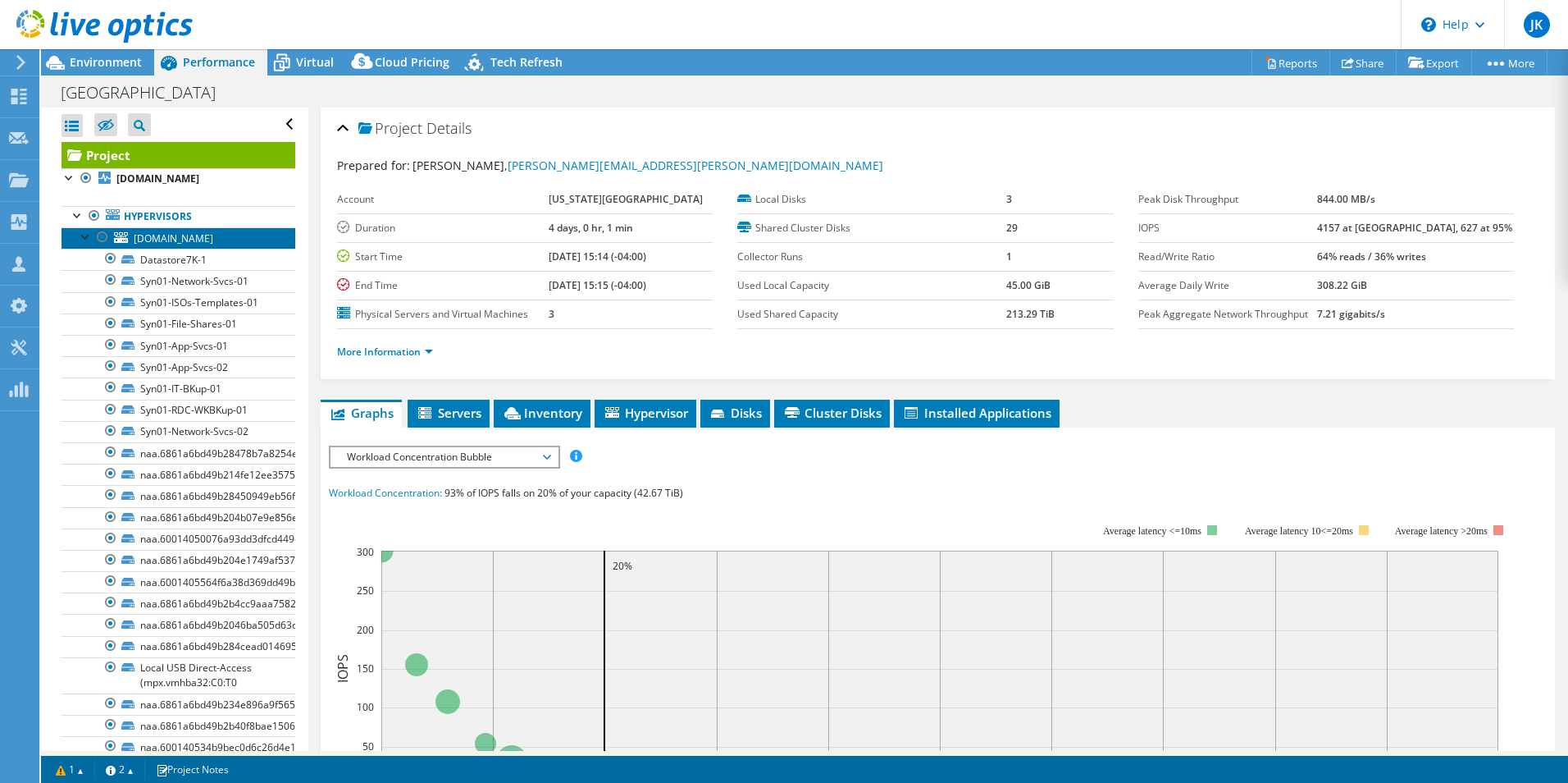
click at [209, 243] on span "wvsu-host03.wvstateu.edu" at bounding box center [173, 238] width 80 height 14
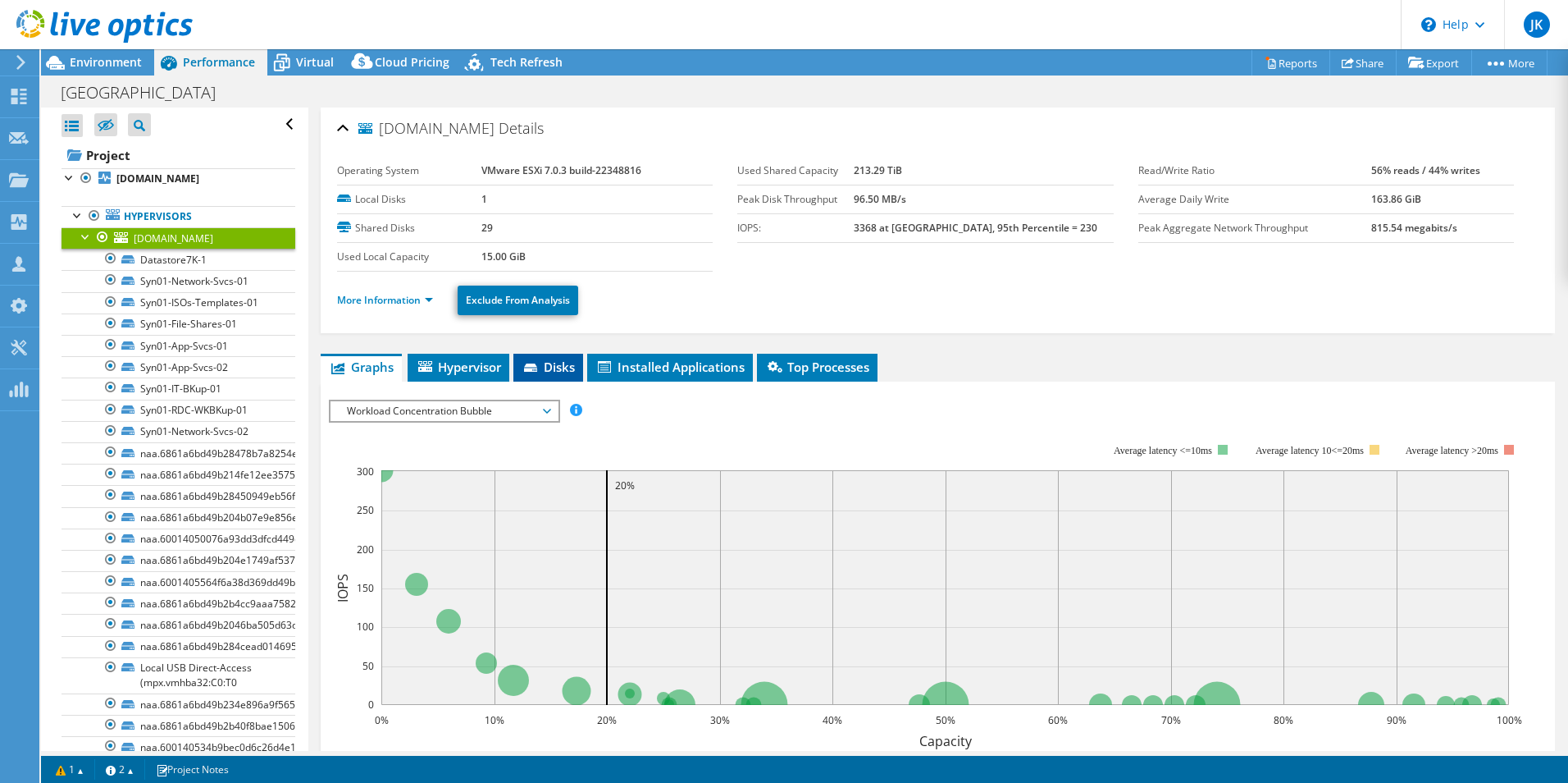
click at [555, 368] on span "Disks" at bounding box center [548, 367] width 53 height 16
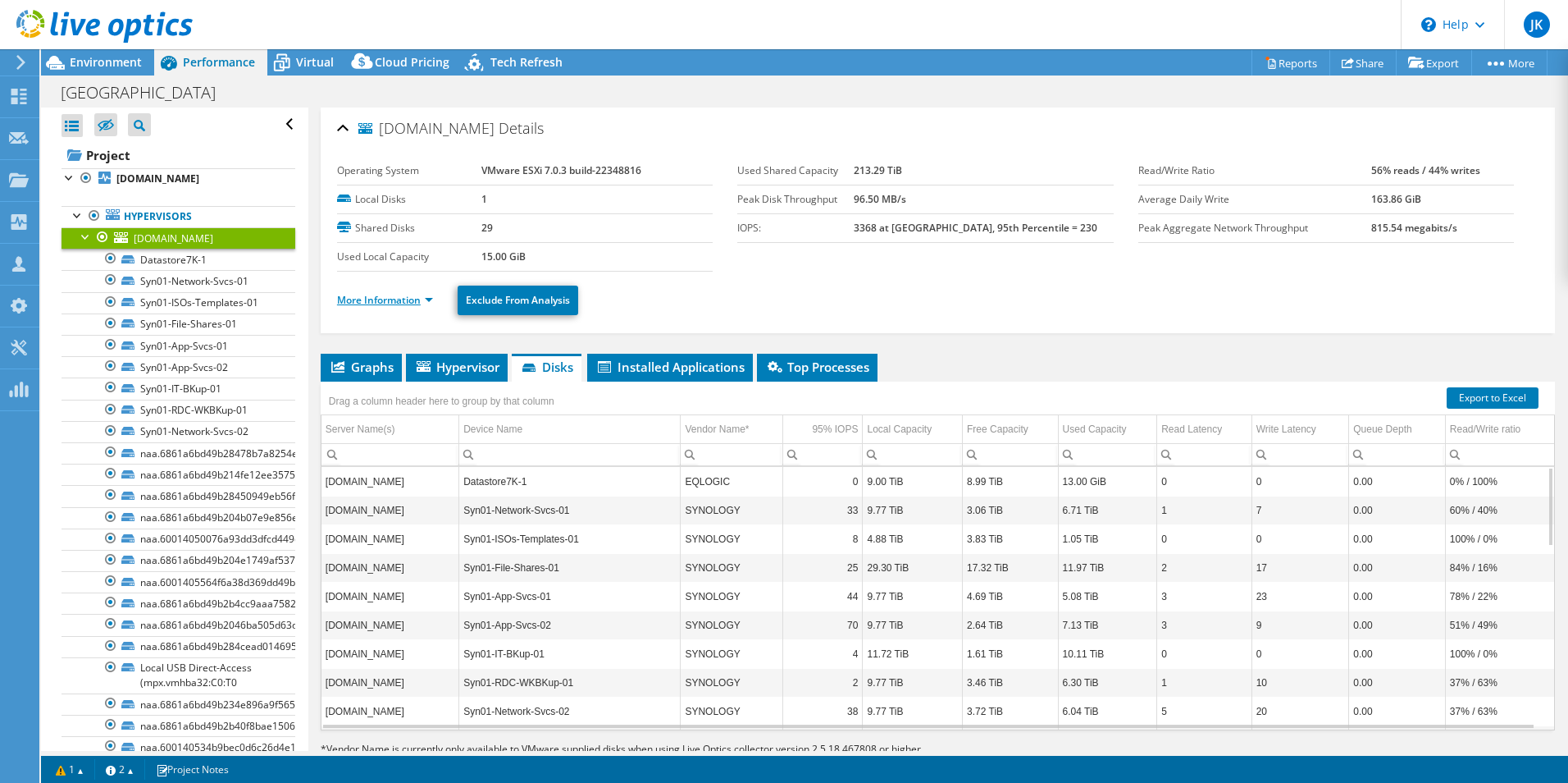
click at [427, 300] on link "More Information" at bounding box center [385, 300] width 96 height 14
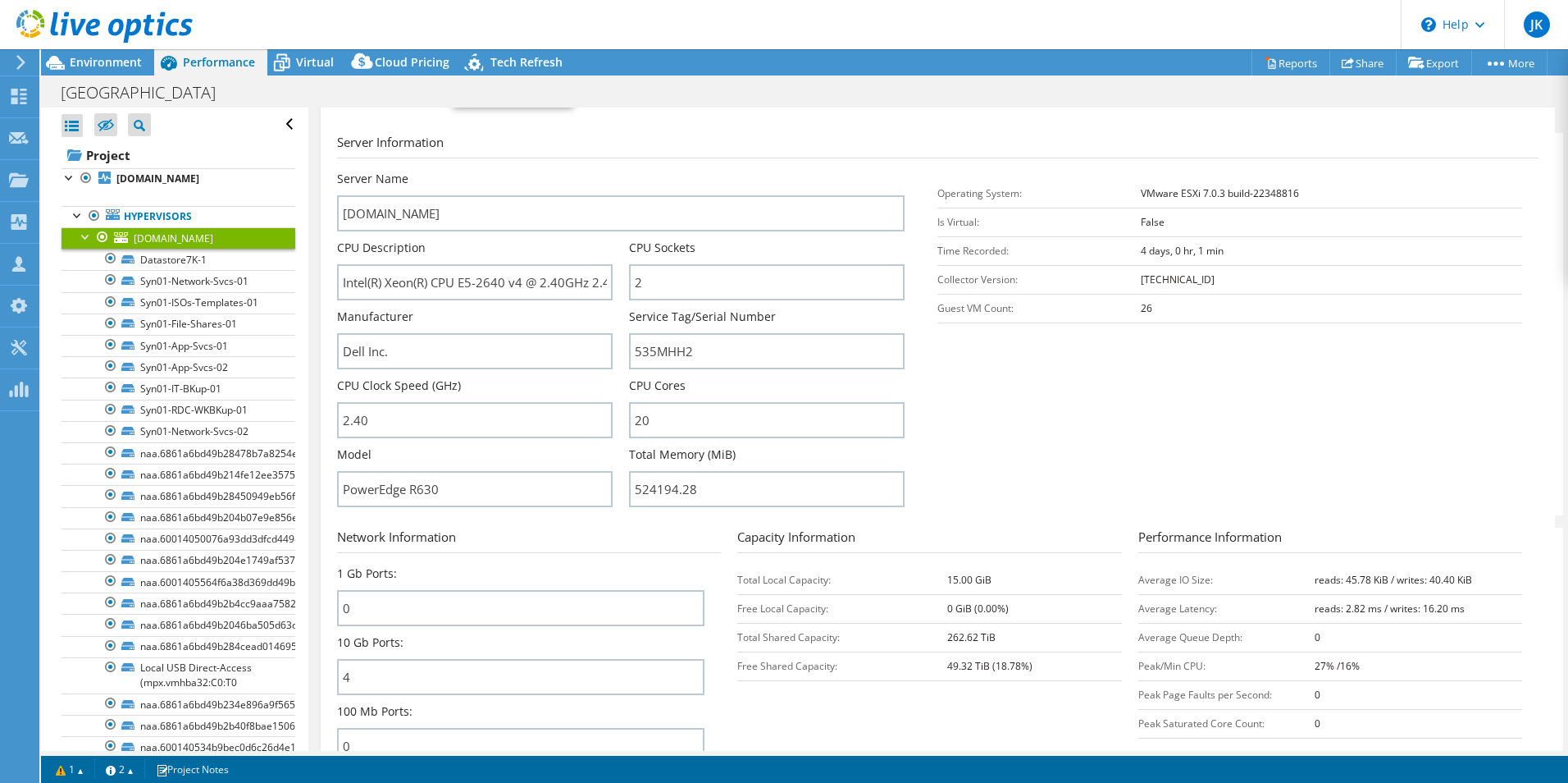
scroll to position [246, 0]
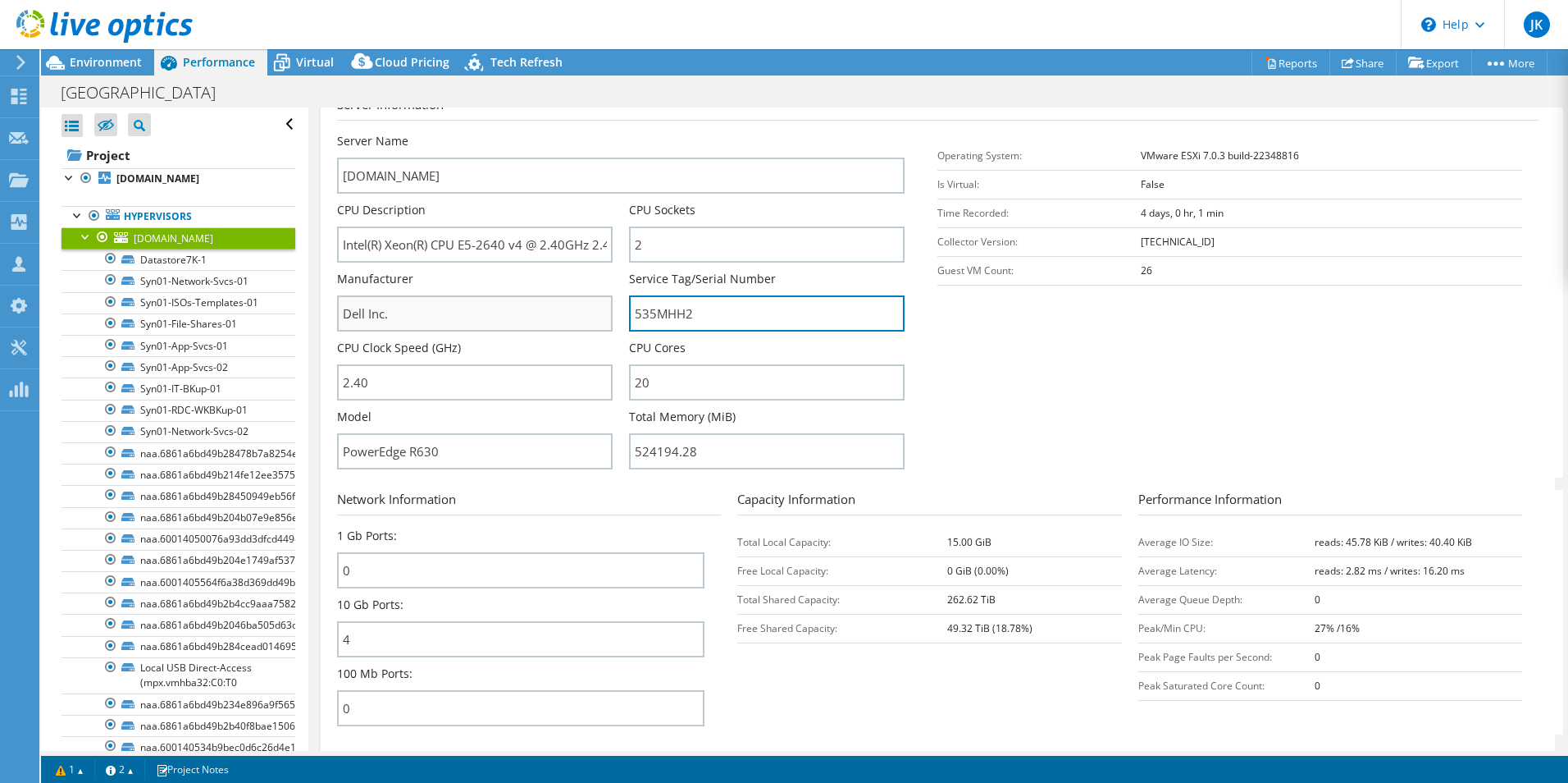
drag, startPoint x: 706, startPoint y: 313, endPoint x: 579, endPoint y: 313, distance: 127.0
click at [579, 133] on div "Server Name wvsu-host03.wvstateu.edu CPU Description Intel(R) Xeon(R) CPU E5-26…" at bounding box center [629, 133] width 585 height 0
click at [578, 336] on div "Manufacturer Dell Inc." at bounding box center [483, 305] width 292 height 69
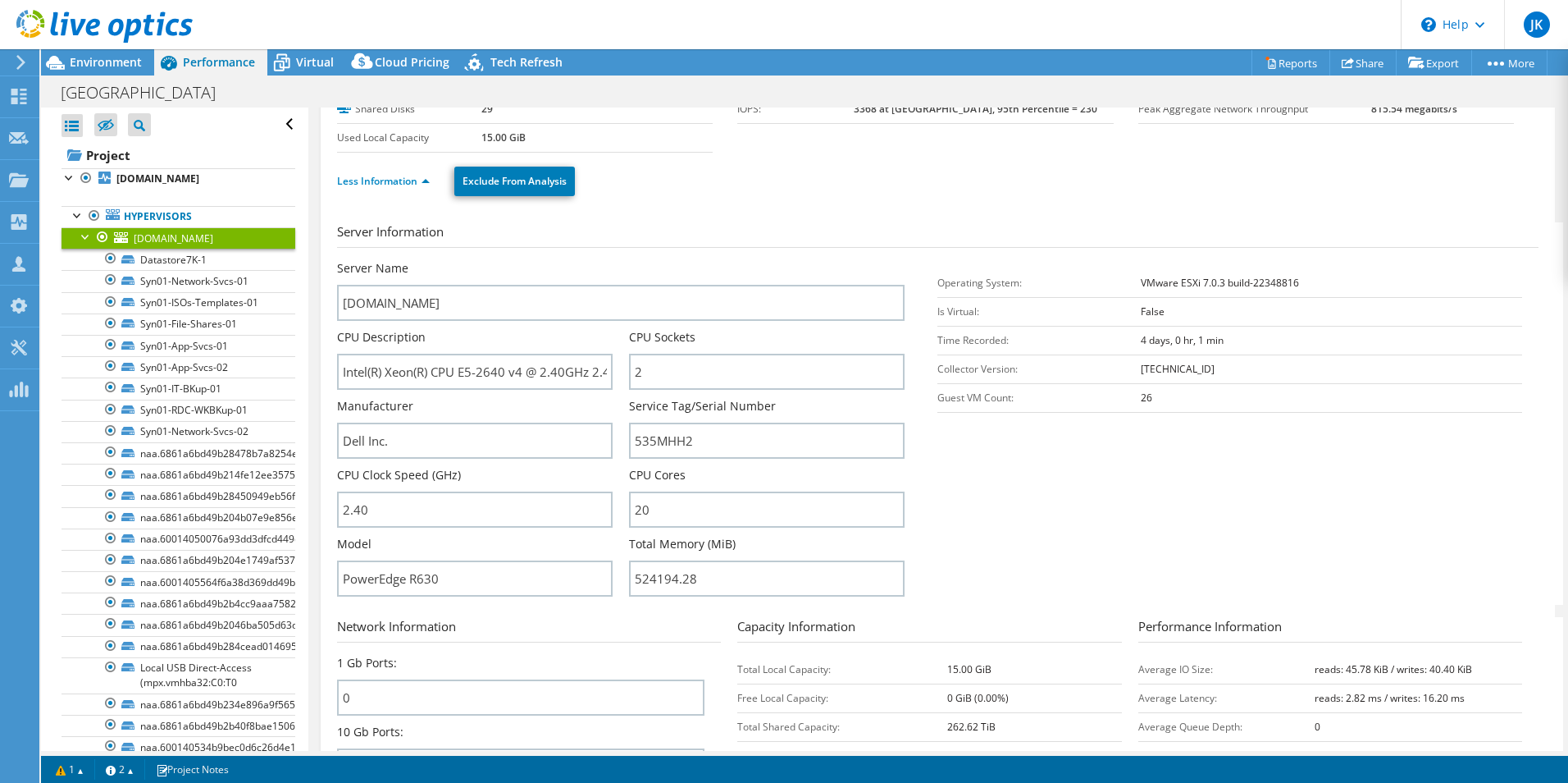
scroll to position [0, 0]
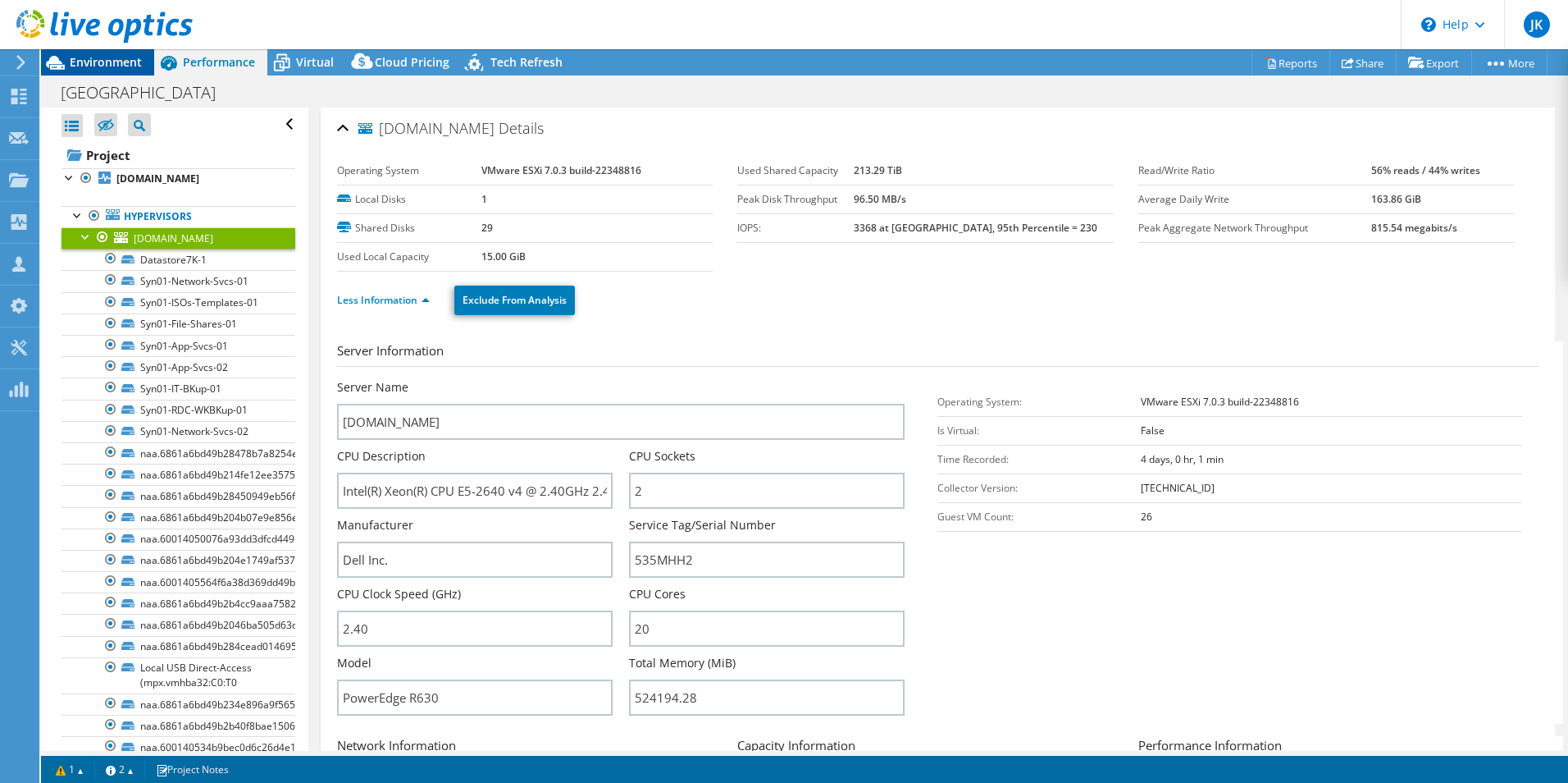
click at [93, 67] on span "Environment" at bounding box center [105, 62] width 72 height 15
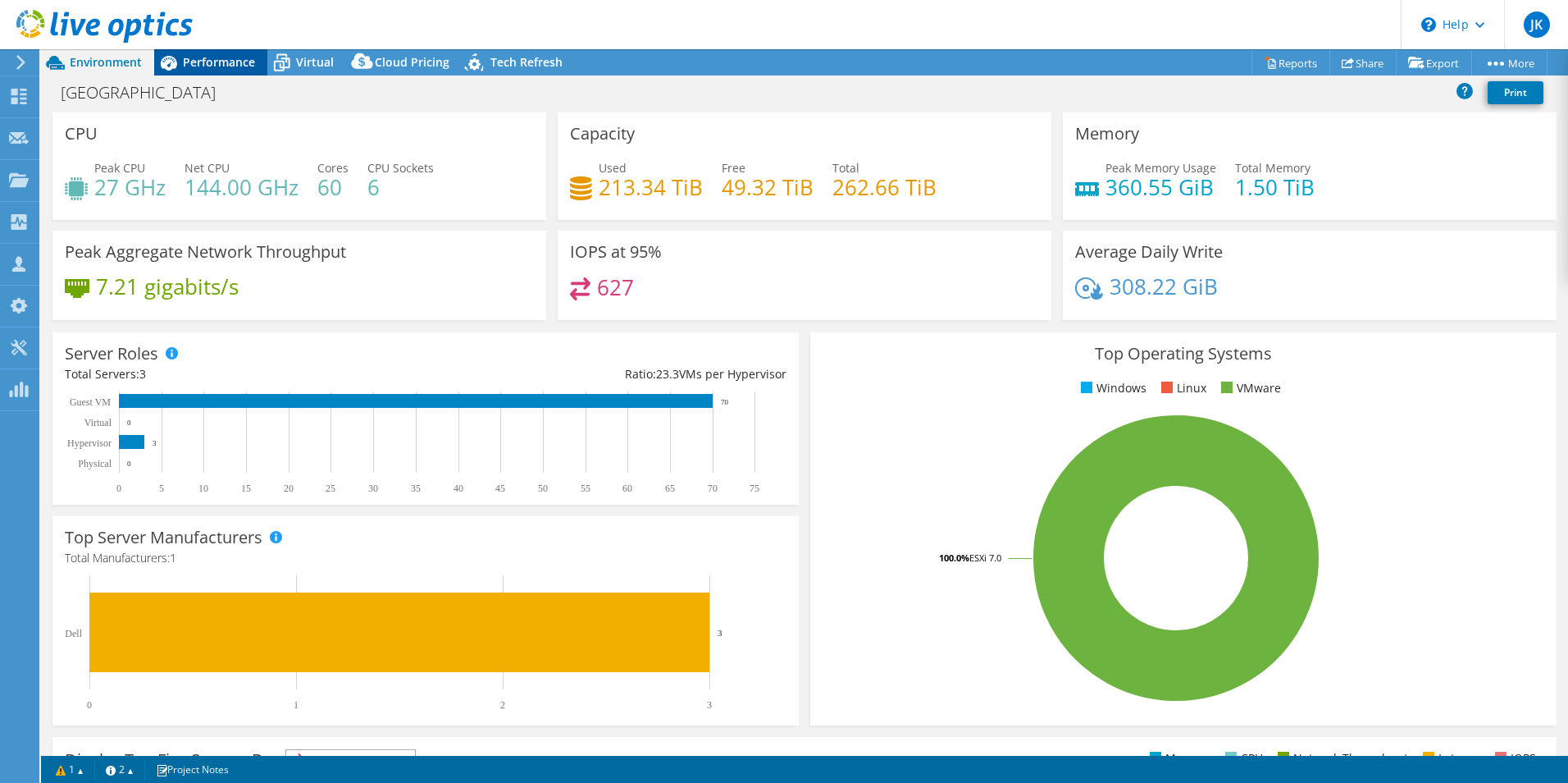
click at [214, 67] on span "Performance" at bounding box center [219, 62] width 72 height 15
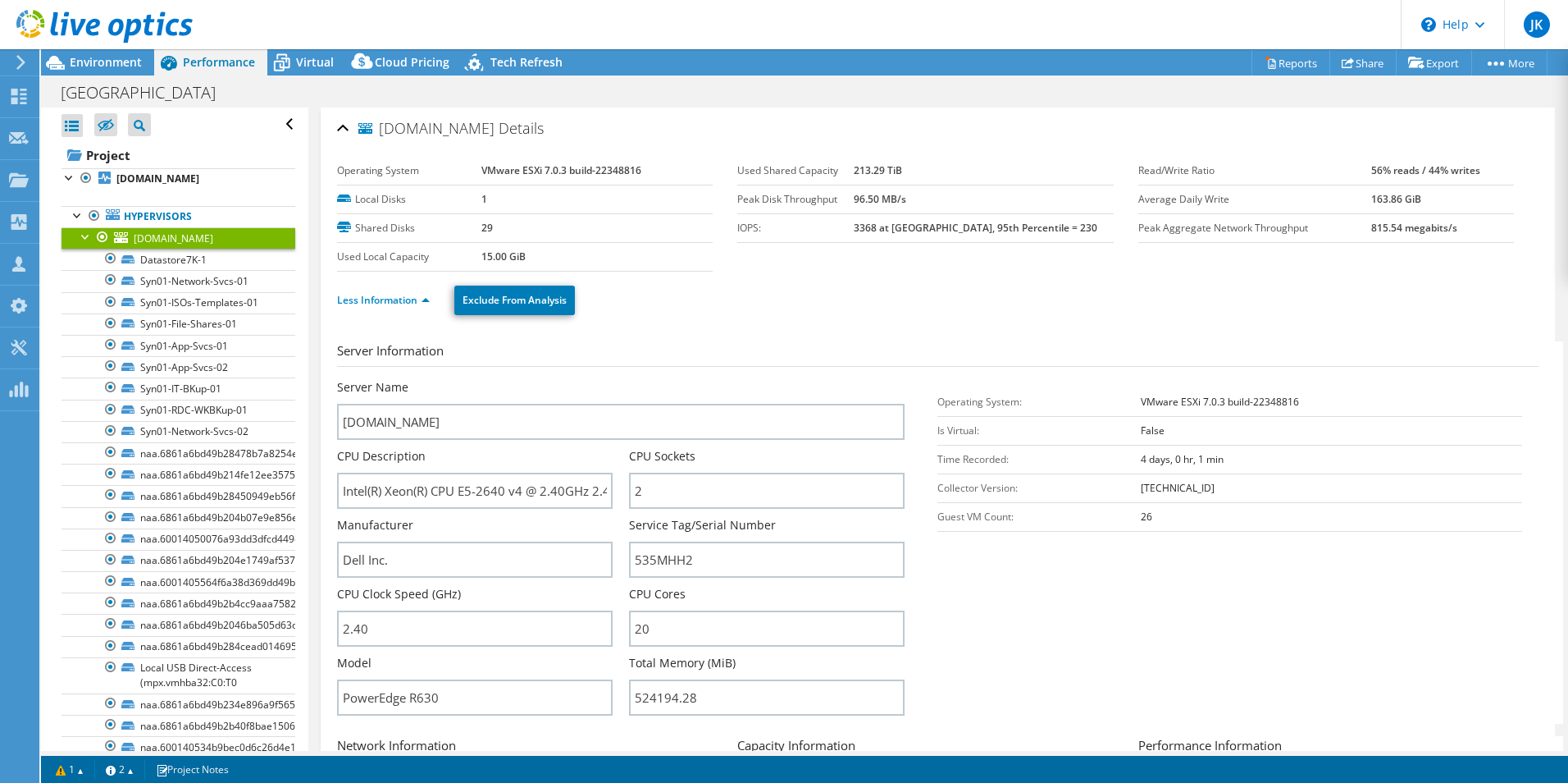
click at [84, 242] on div at bounding box center [86, 235] width 16 height 16
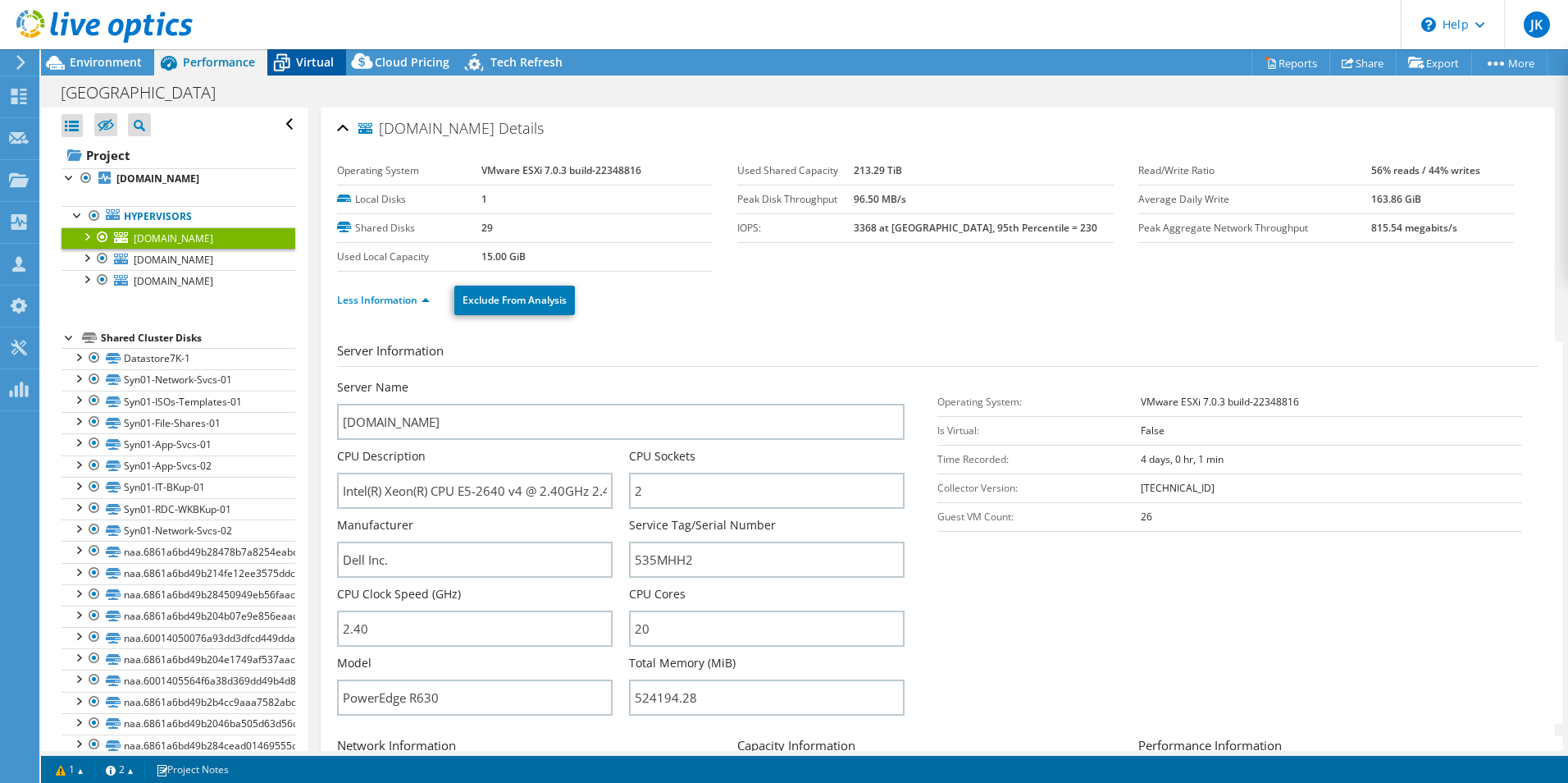
click at [300, 62] on span "Virtual" at bounding box center [315, 62] width 38 height 15
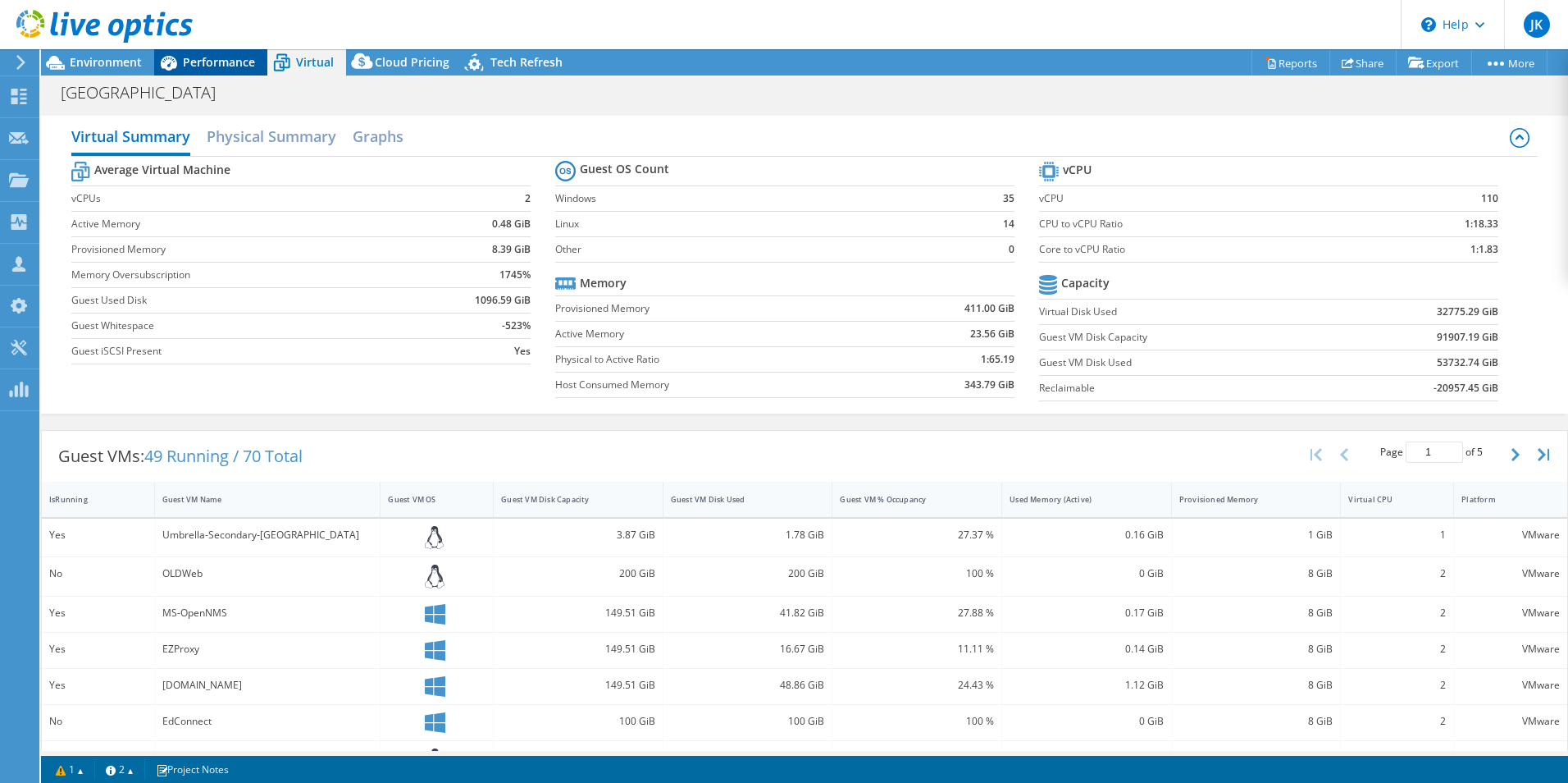
click at [203, 62] on span "Performance" at bounding box center [219, 62] width 72 height 15
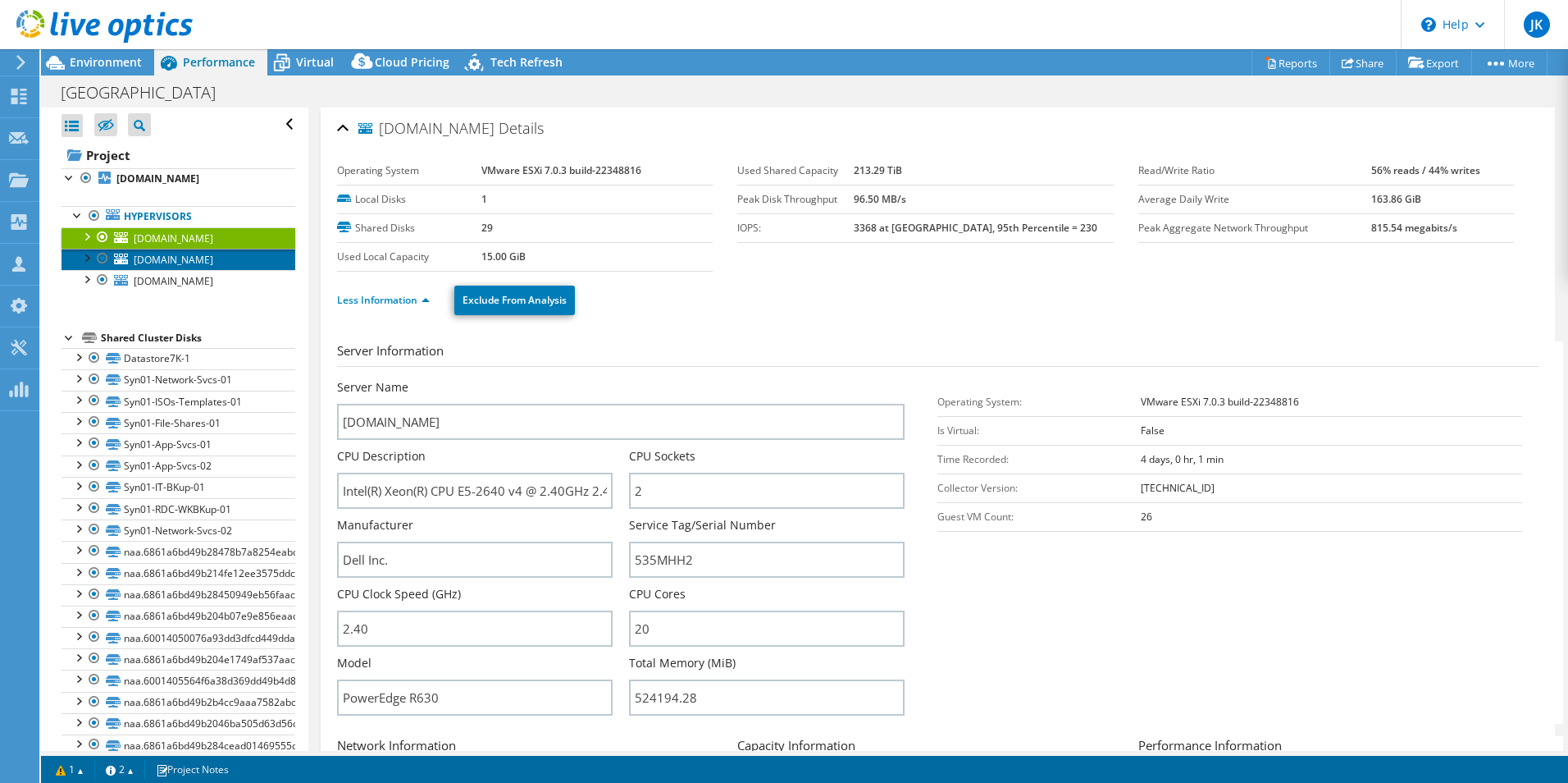
click at [209, 266] on span "wvsu-host01.wvstateu.edu" at bounding box center [173, 260] width 80 height 14
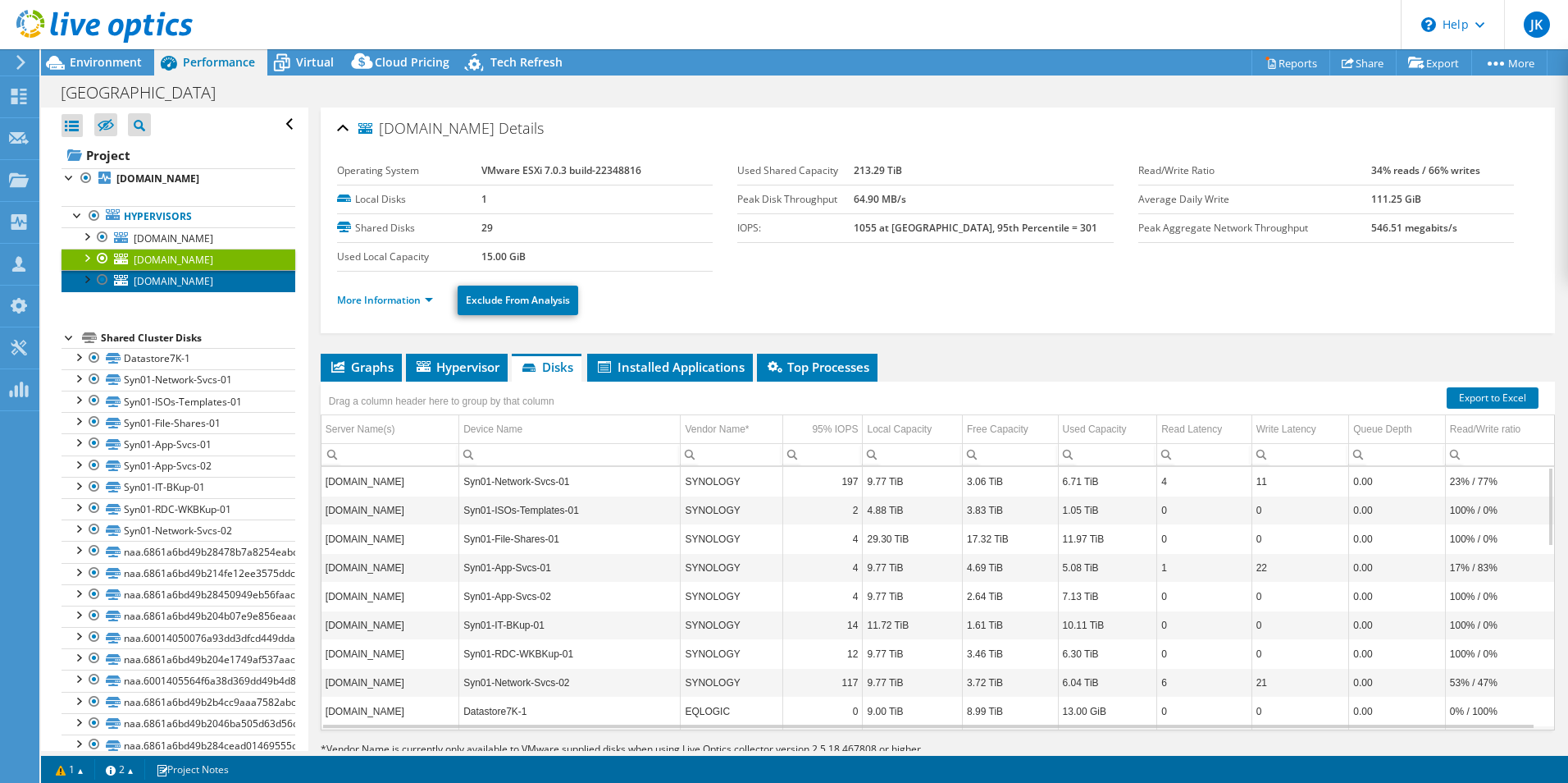
click at [200, 285] on span "wvsu-host02.wvstateu.edu" at bounding box center [173, 281] width 80 height 14
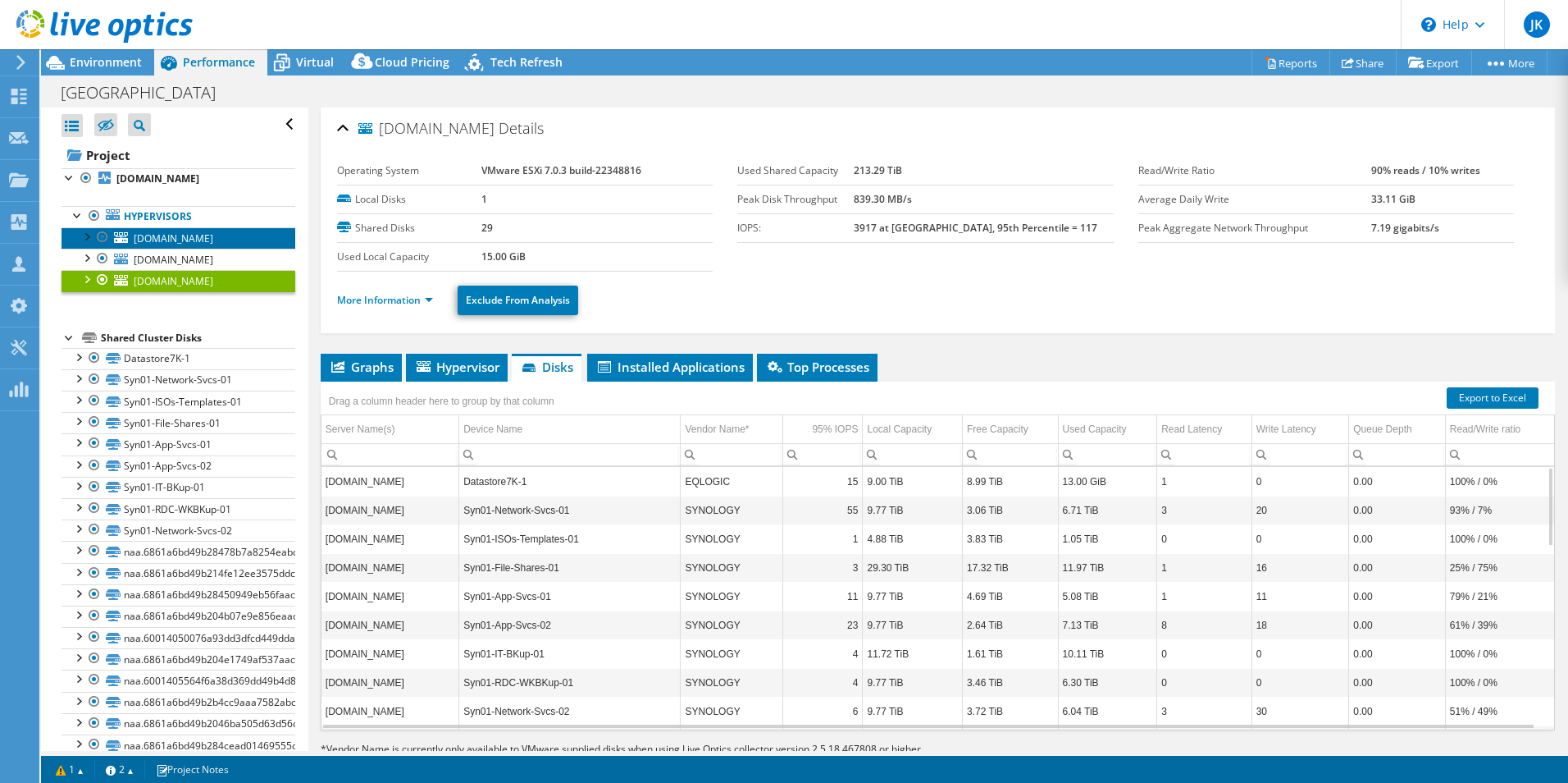
click at [205, 242] on span "wvsu-host03.wvstateu.edu" at bounding box center [173, 238] width 80 height 14
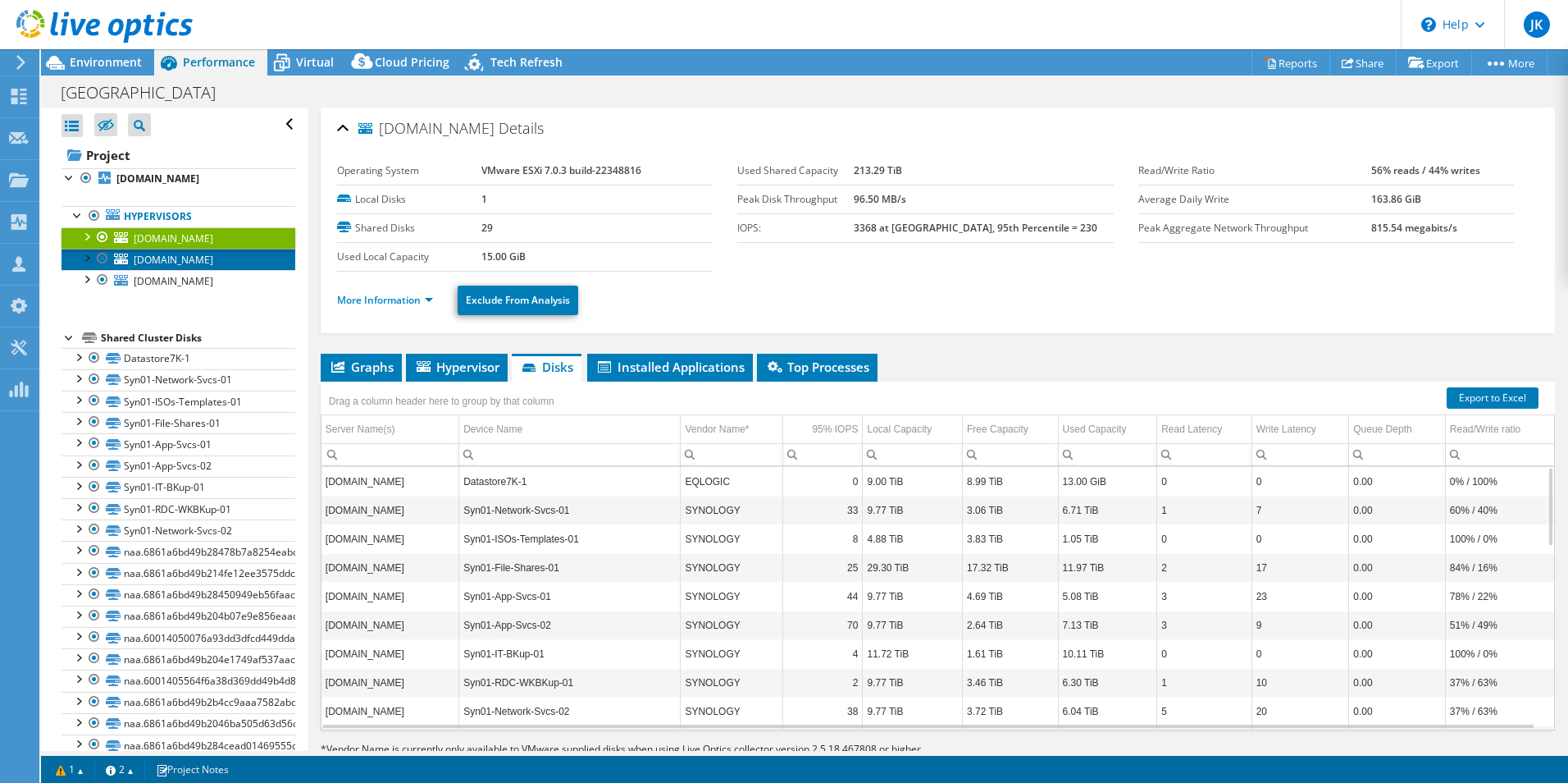
click at [195, 264] on span "wvsu-host01.wvstateu.edu" at bounding box center [173, 260] width 80 height 14
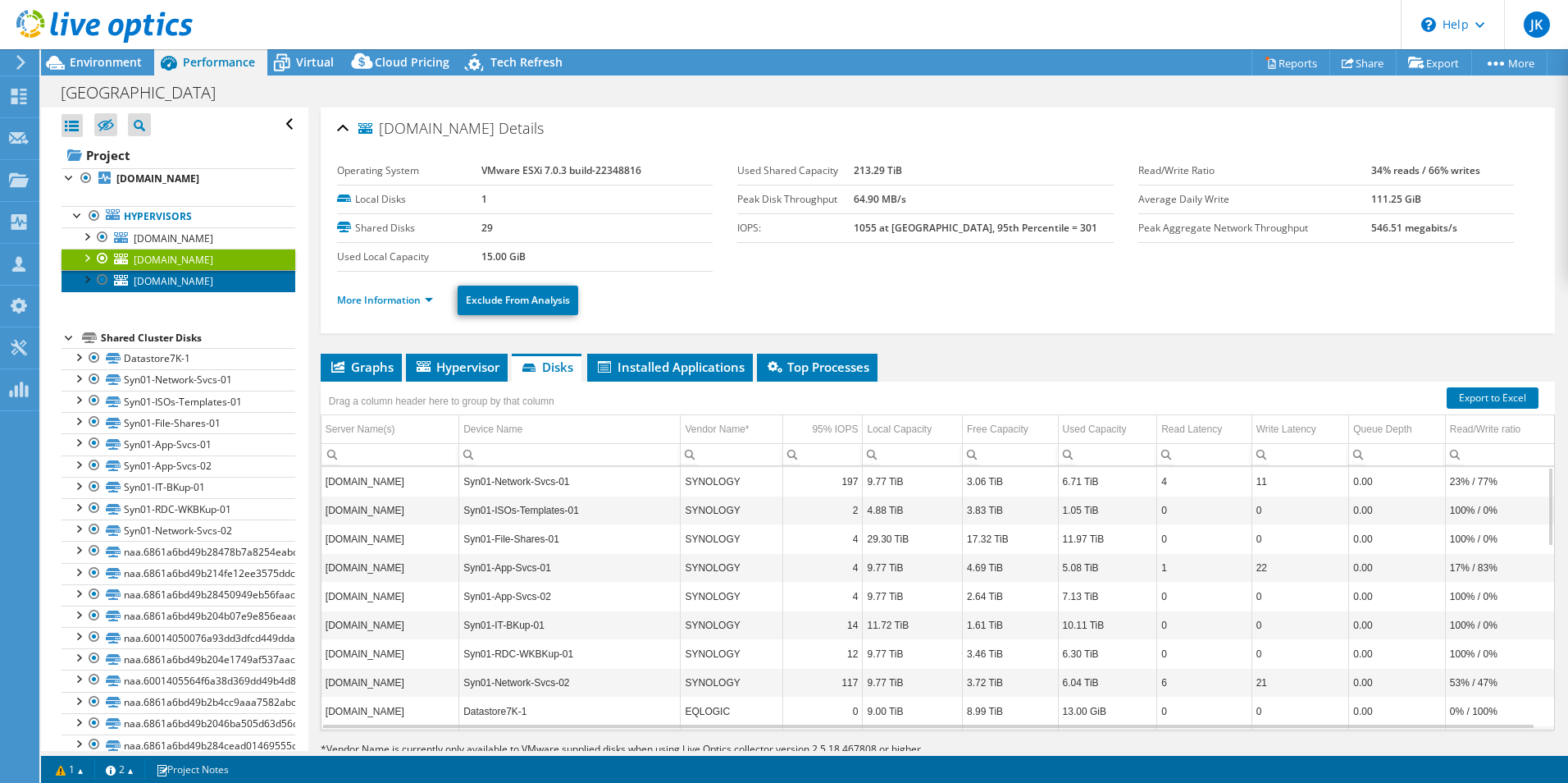
click at [192, 283] on span "wvsu-host02.wvstateu.edu" at bounding box center [173, 281] width 80 height 14
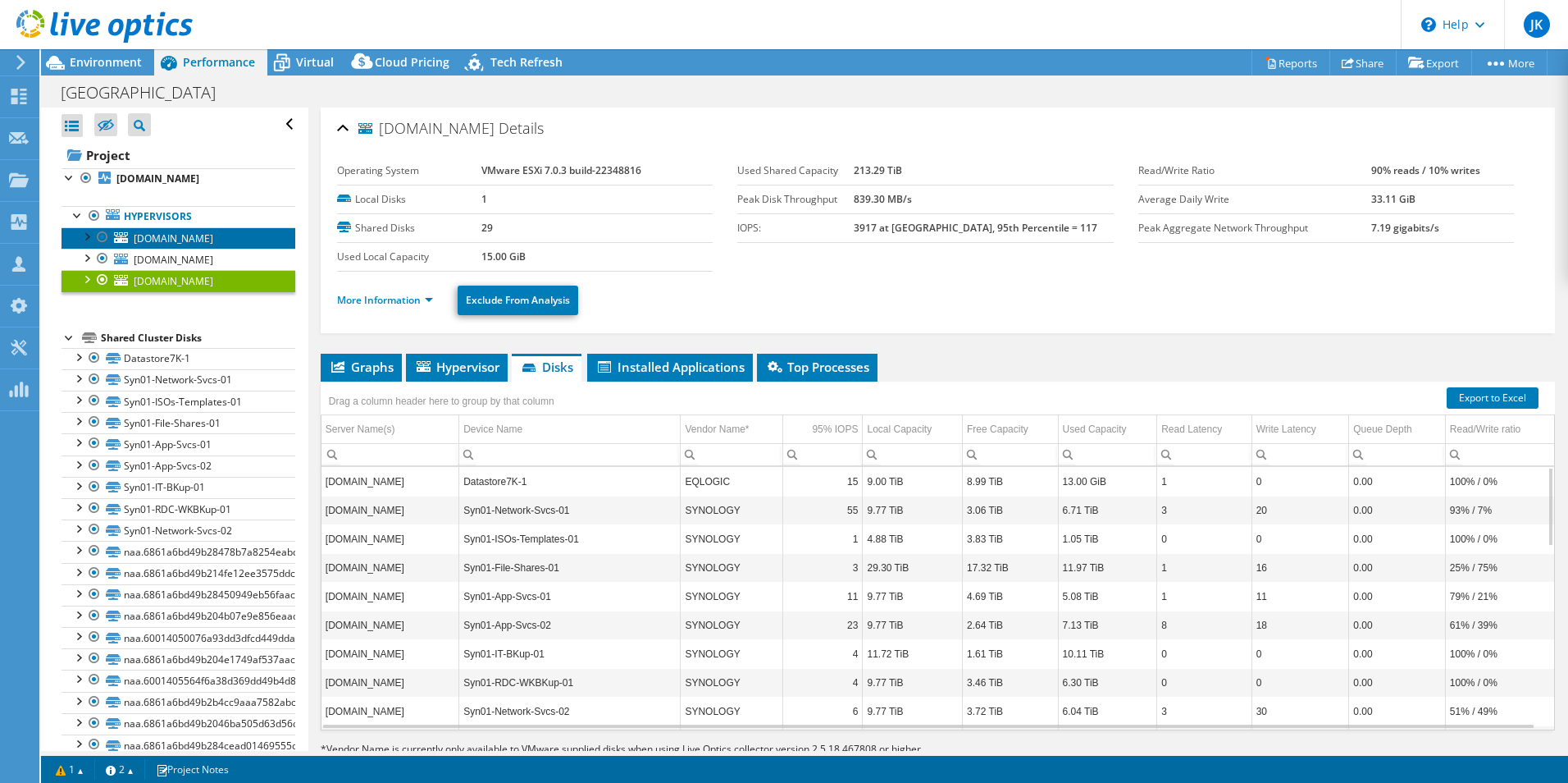
click at [202, 234] on span "wvsu-host03.wvstateu.edu" at bounding box center [173, 238] width 80 height 14
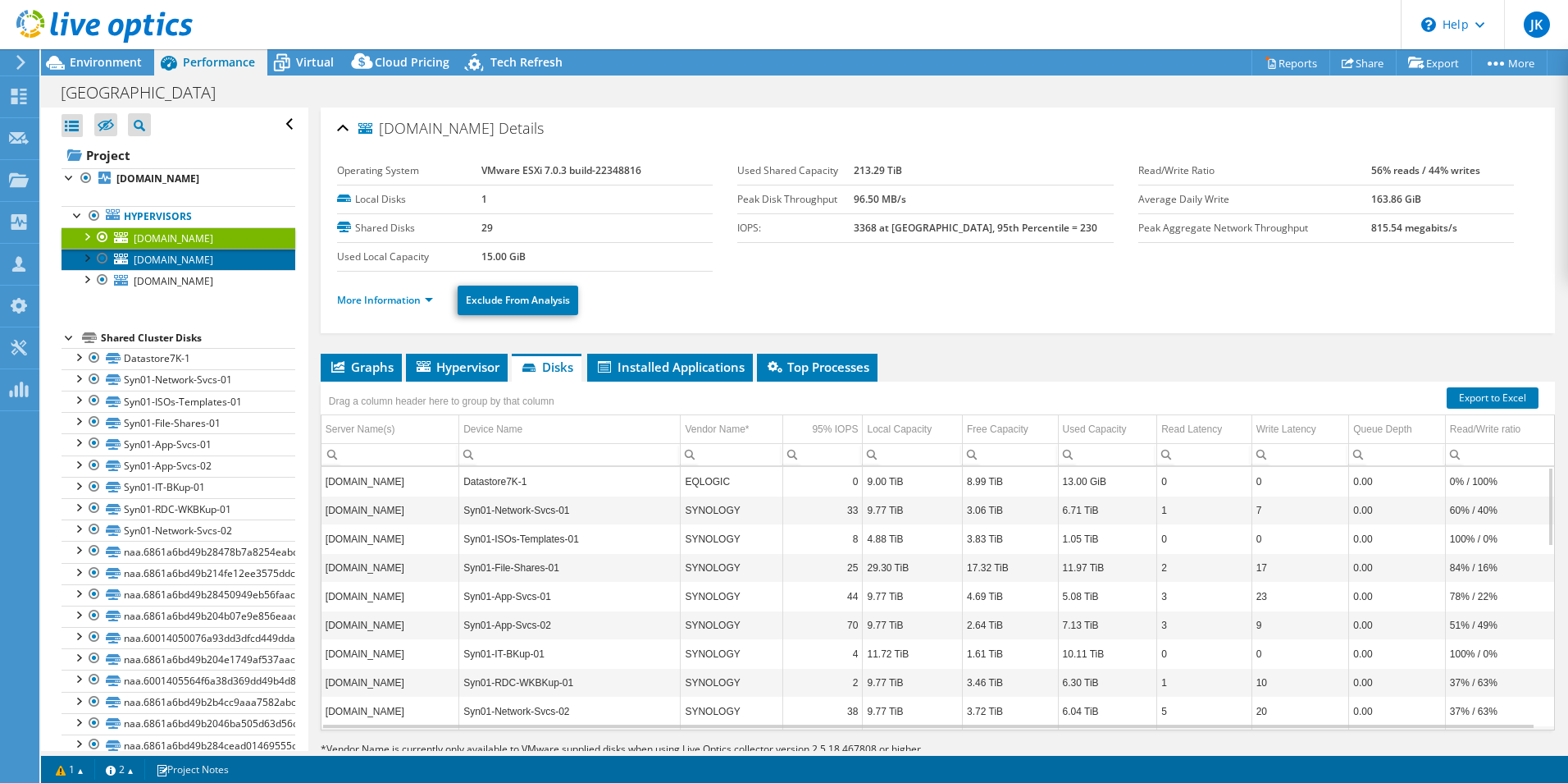
click at [200, 264] on span "wvsu-host01.wvstateu.edu" at bounding box center [173, 260] width 80 height 14
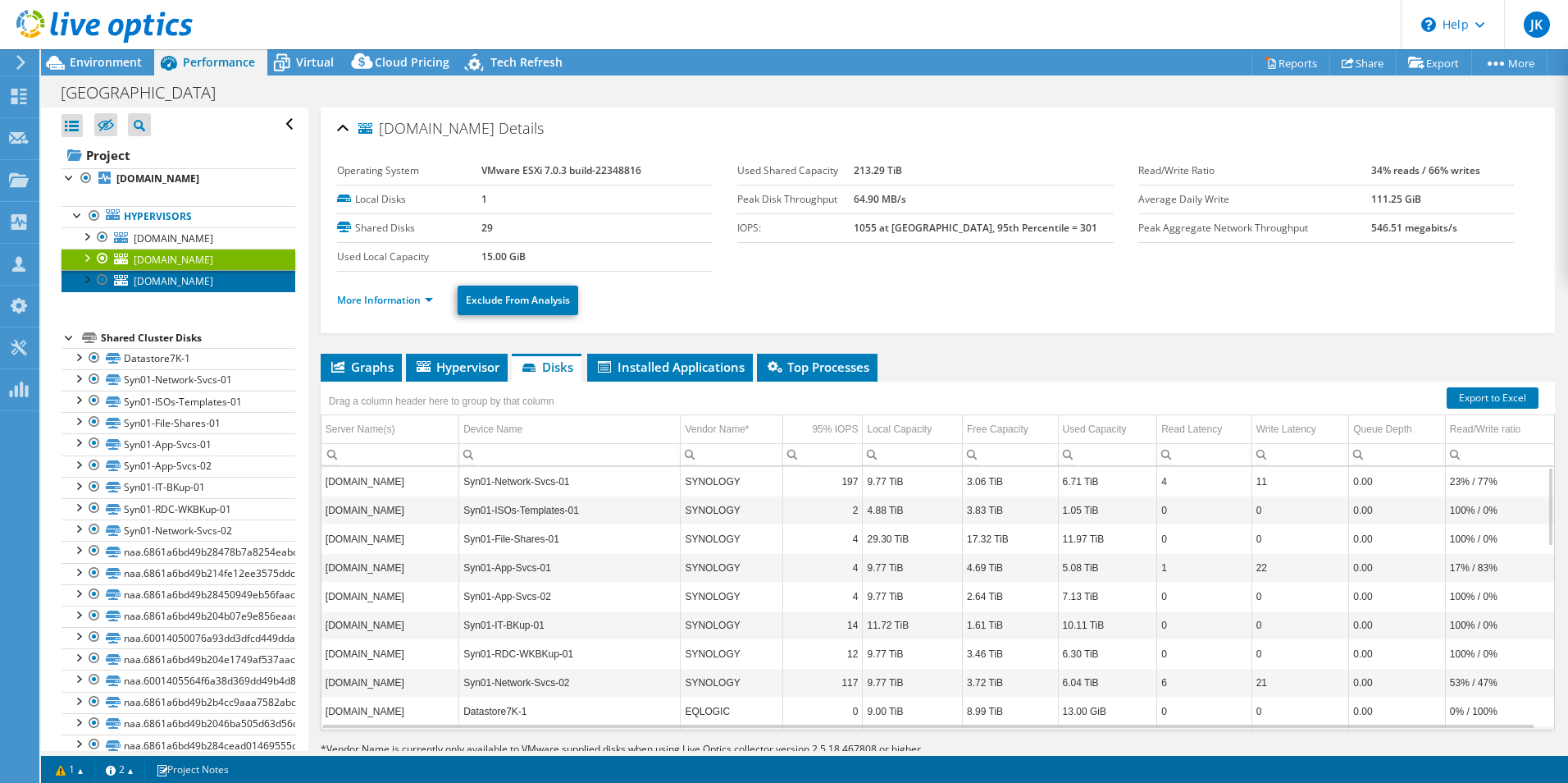
click at [199, 281] on span "wvsu-host02.wvstateu.edu" at bounding box center [173, 281] width 80 height 14
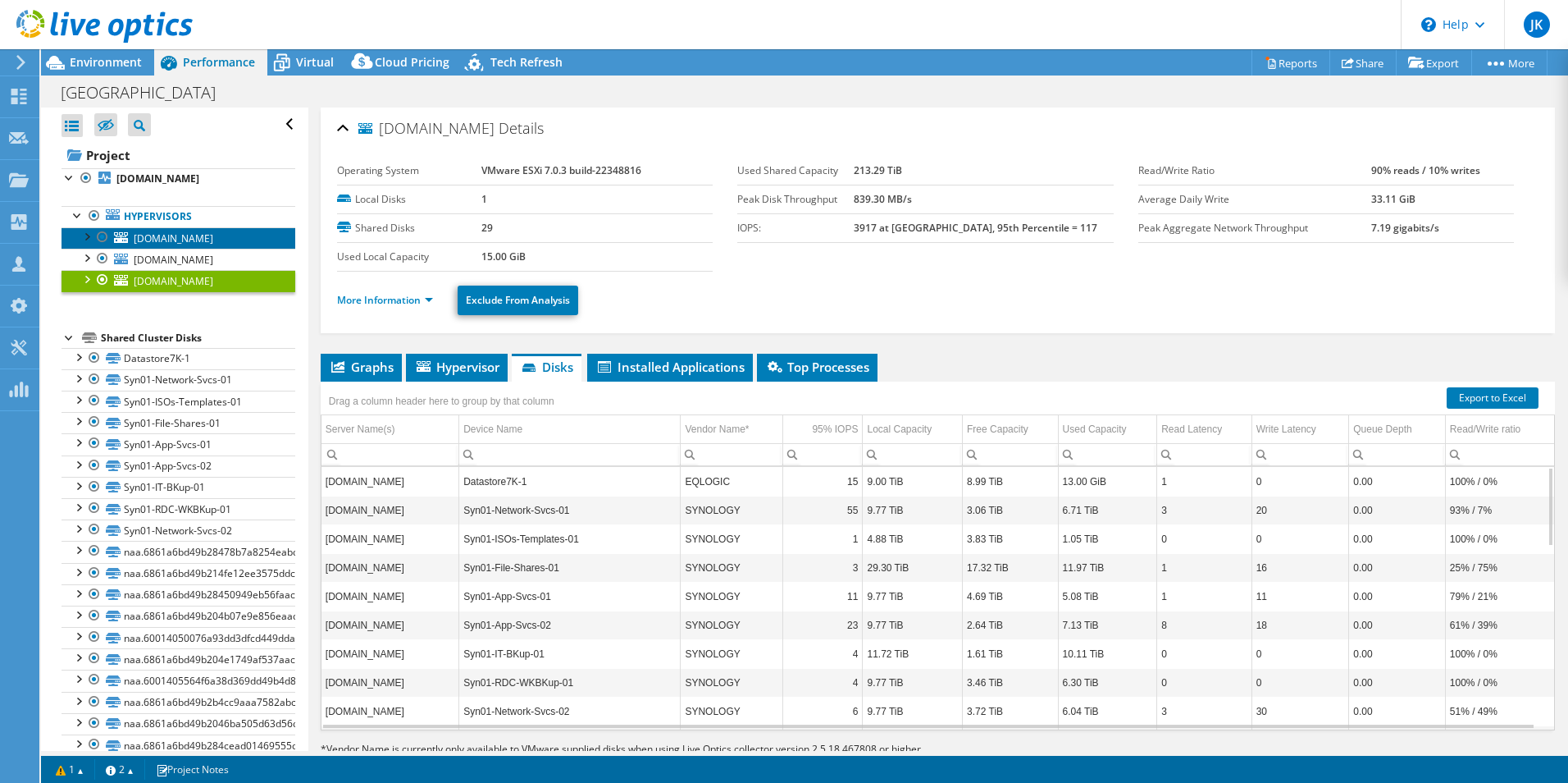
click at [202, 235] on span "wvsu-host03.wvstateu.edu" at bounding box center [173, 238] width 80 height 14
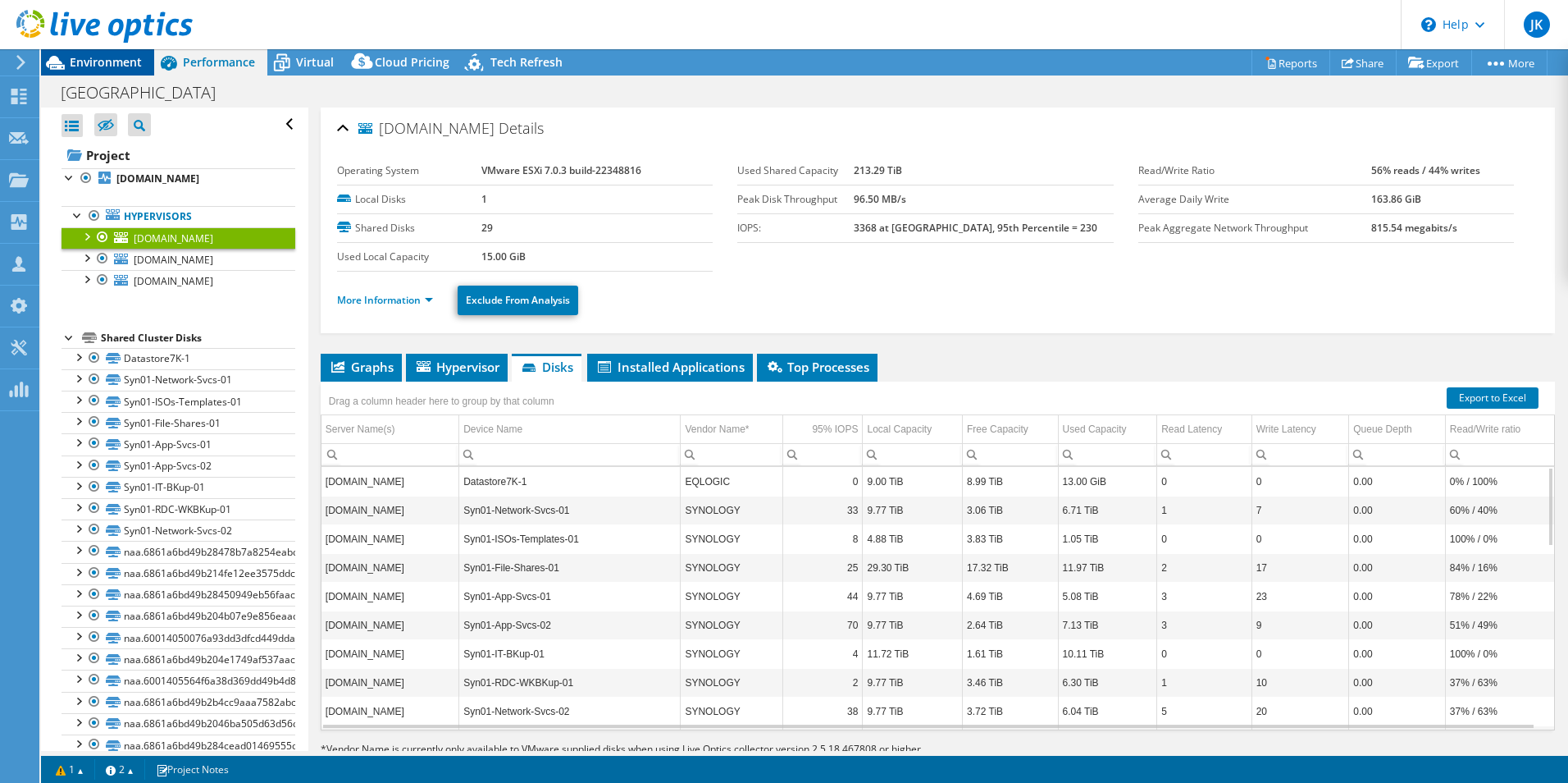
click at [110, 60] on span "Environment" at bounding box center [105, 62] width 72 height 15
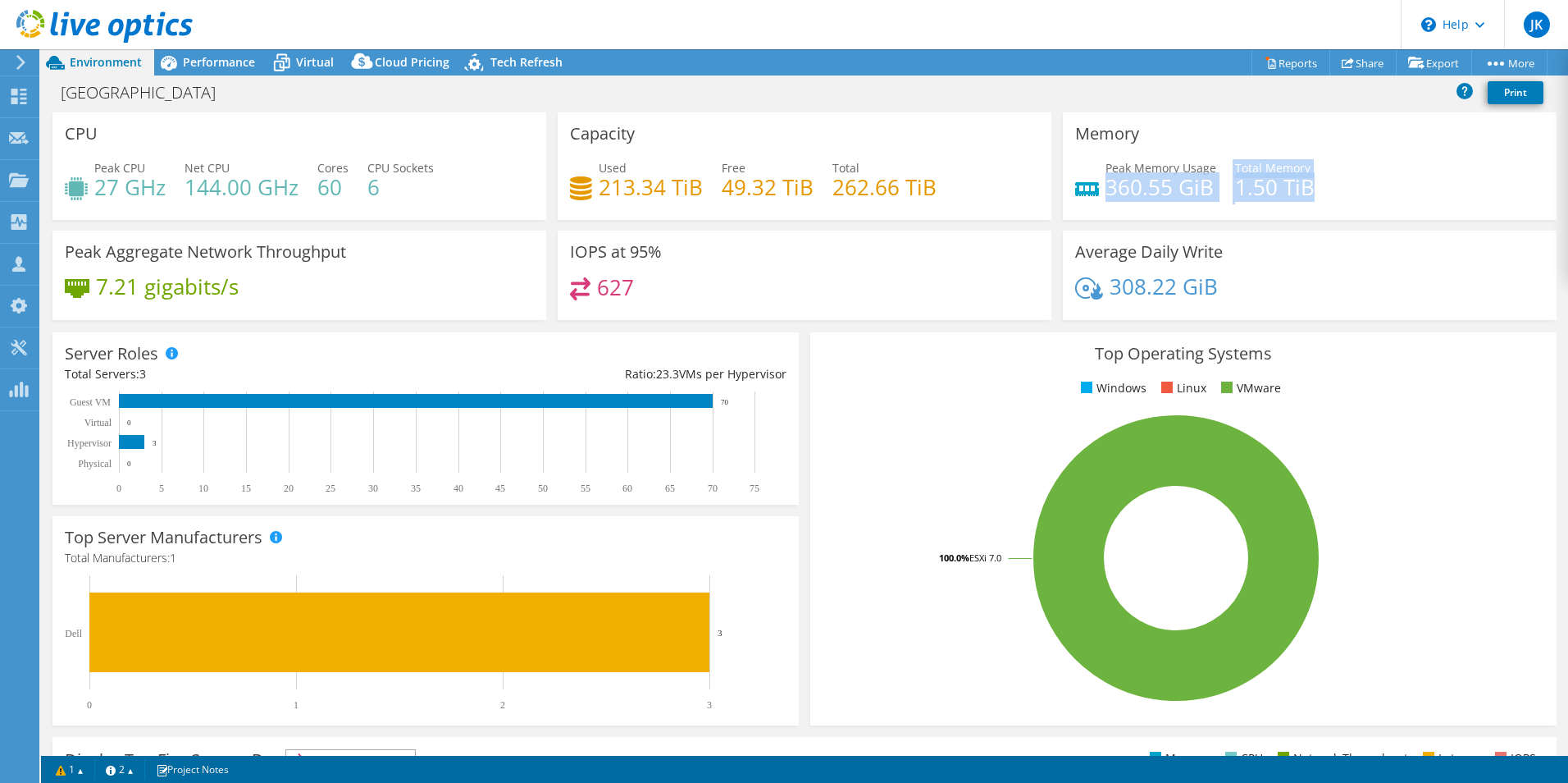
drag, startPoint x: 1315, startPoint y: 190, endPoint x: 1099, endPoint y: 193, distance: 216.0
click at [1099, 193] on div "Peak Memory Usage 360.55 GiB Total Memory 1.50 TiB" at bounding box center [1310, 186] width 469 height 53
click at [1357, 191] on div "Peak Memory Usage 360.55 GiB Total Memory 1.50 TiB" at bounding box center [1310, 186] width 469 height 53
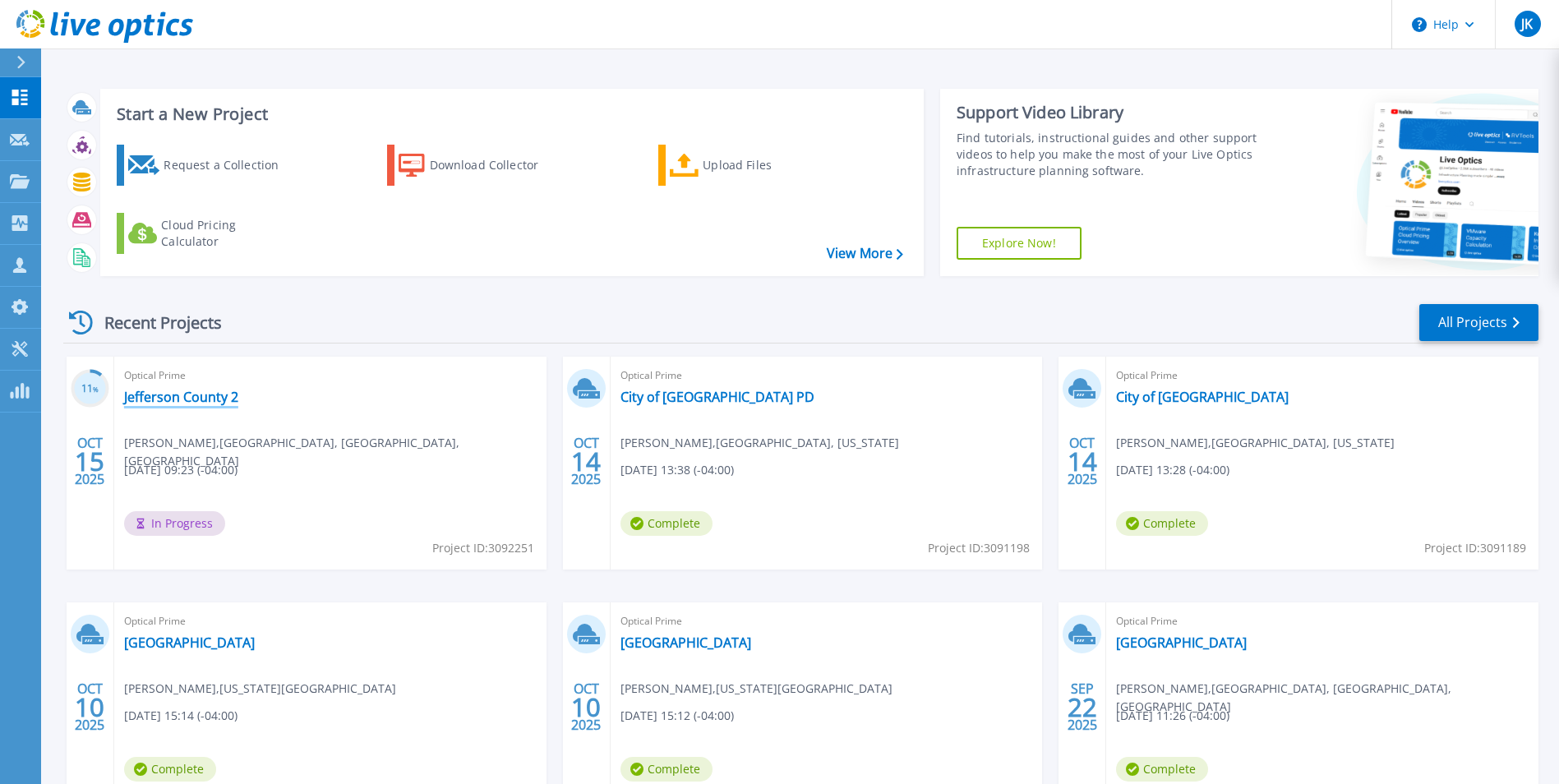
click at [161, 397] on link "Jefferson County 2" at bounding box center [181, 396] width 114 height 16
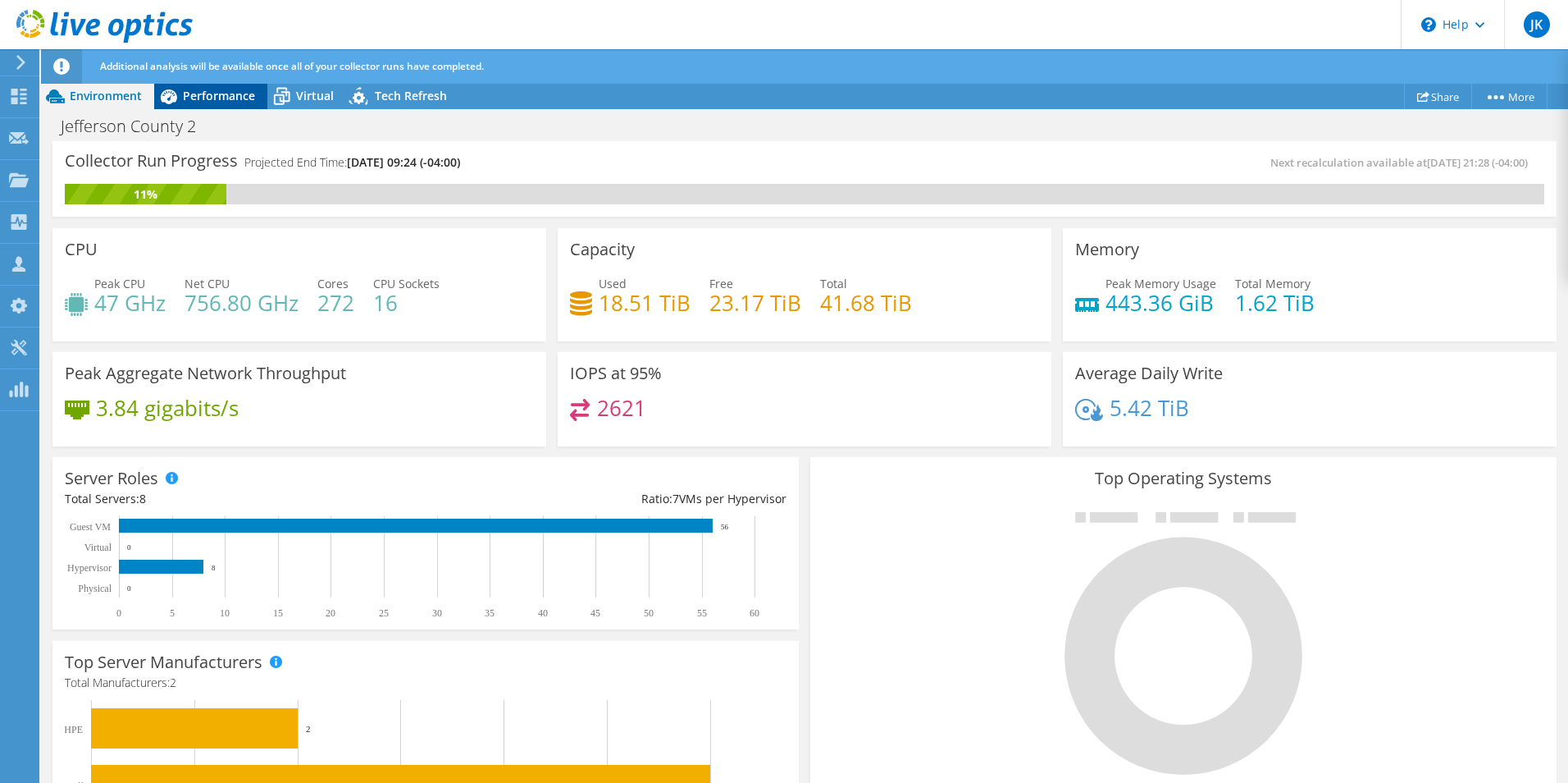
click at [224, 104] on div "Performance" at bounding box center [211, 96] width 113 height 27
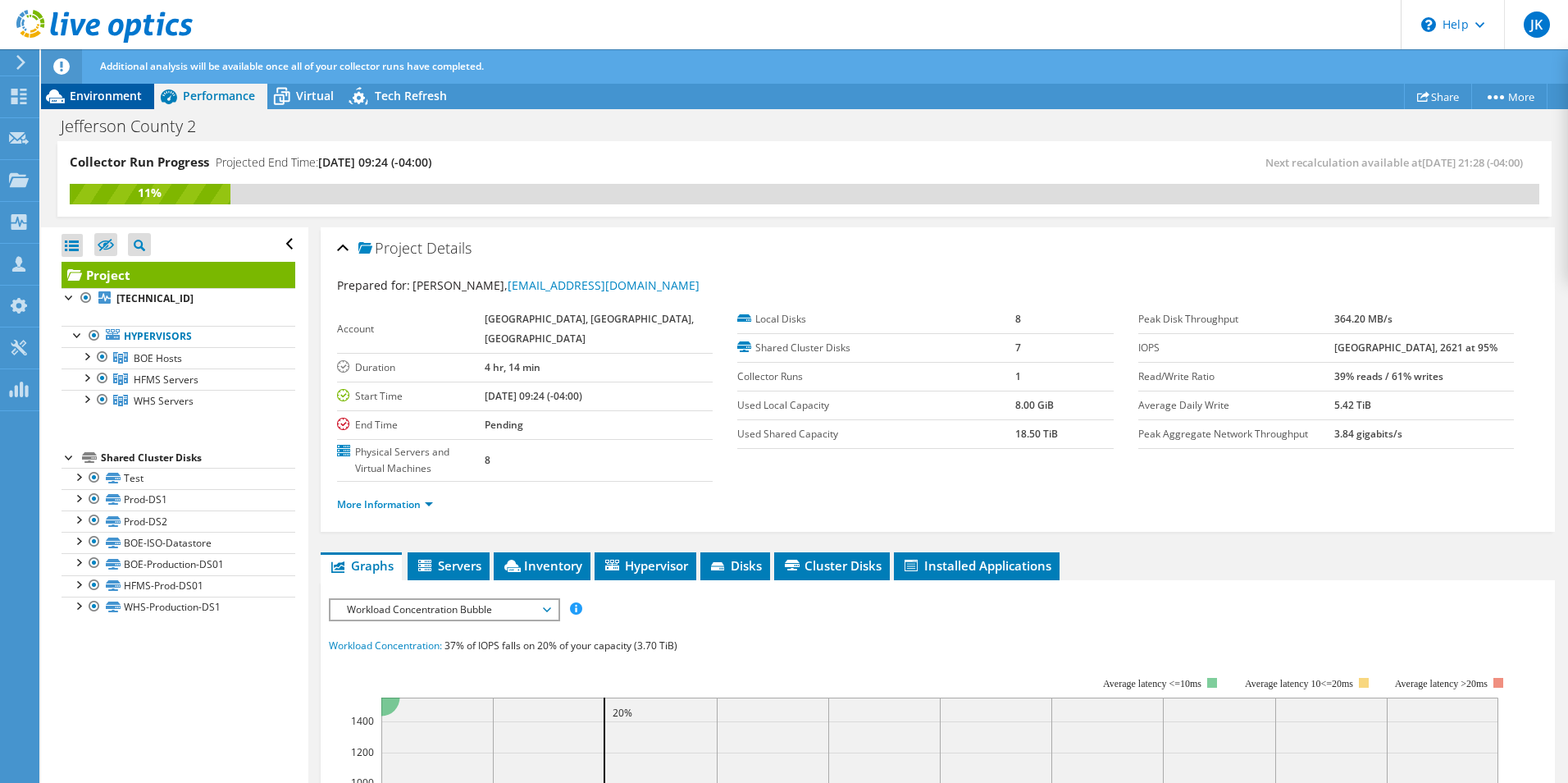
click at [105, 93] on span "Environment" at bounding box center [105, 95] width 72 height 15
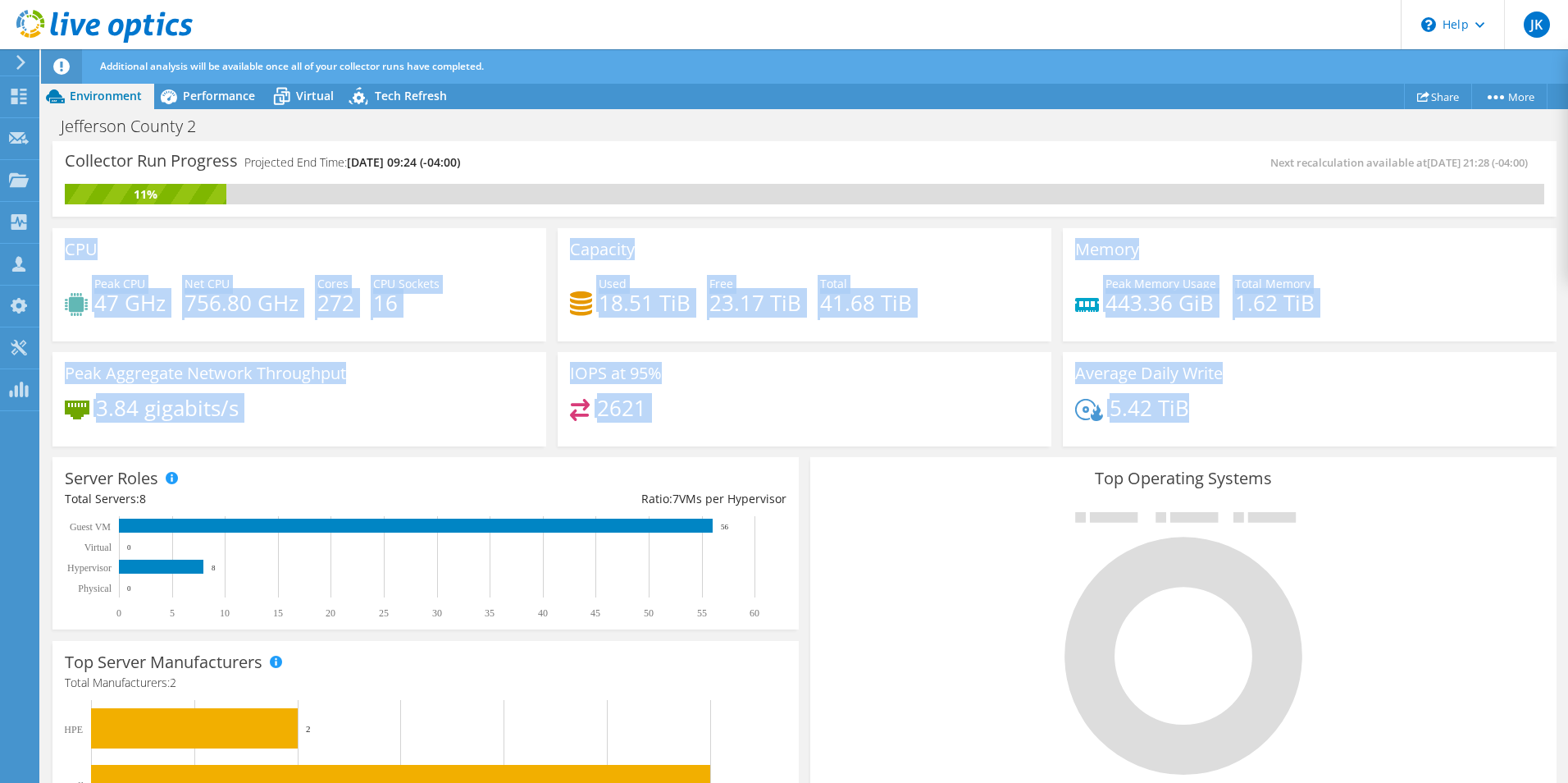
drag, startPoint x: 1284, startPoint y: 423, endPoint x: 68, endPoint y: 239, distance: 1229.8
click at [68, 239] on div "CPU Peak CPU 47 GHz Net CPU 756.80 GHz Cores 272 CPU Sockets 16 Capacity Used 1…" at bounding box center [805, 338] width 1516 height 230
click at [456, 387] on div "Peak Aggregate Network Throughput 3.84 gigabits/s" at bounding box center [299, 399] width 494 height 95
drag, startPoint x: 1238, startPoint y: 402, endPoint x: 66, endPoint y: 244, distance: 1182.6
click at [66, 244] on div "CPU Peak CPU 47 GHz Net CPU 756.80 GHz Cores 272 CPU Sockets 16 Capacity Used 1…" at bounding box center [805, 338] width 1516 height 230
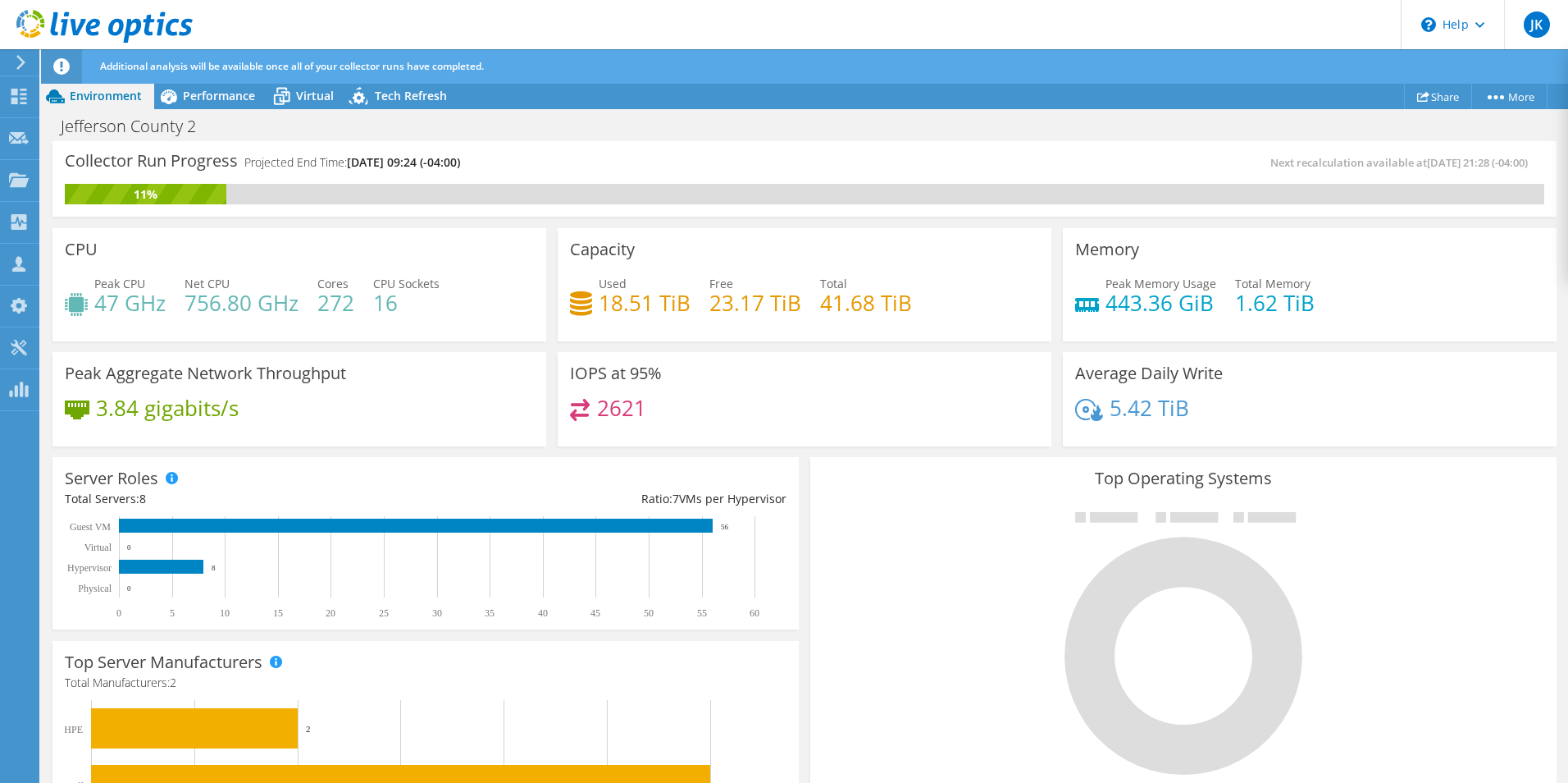
click at [1262, 419] on div "5.42 TiB" at bounding box center [1310, 416] width 469 height 34
